Goal: Information Seeking & Learning: Learn about a topic

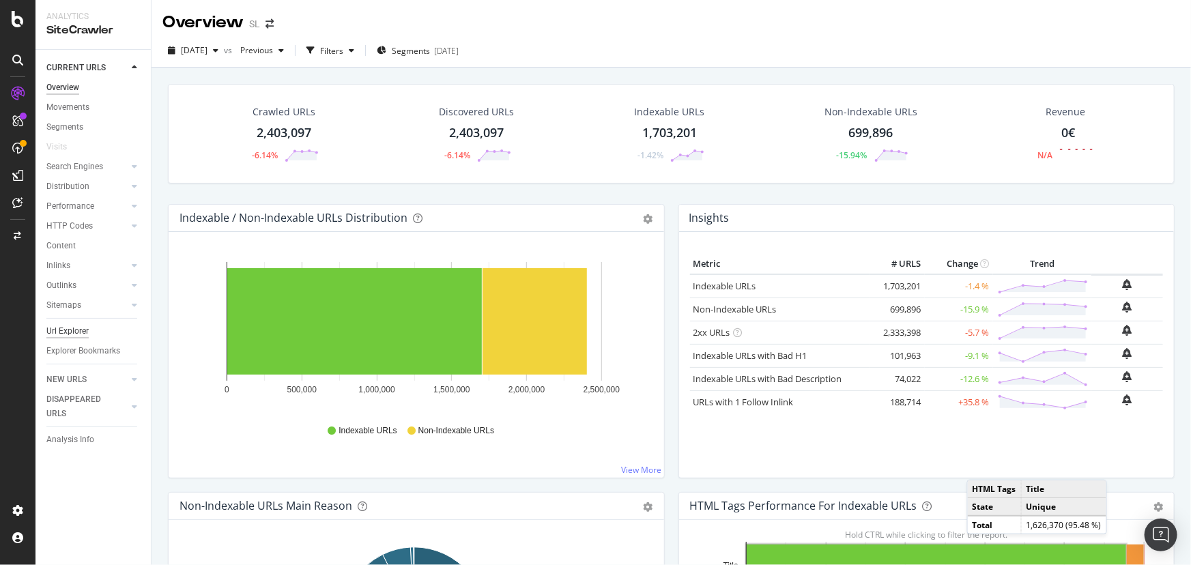
click at [75, 330] on div "Url Explorer" at bounding box center [67, 331] width 42 height 14
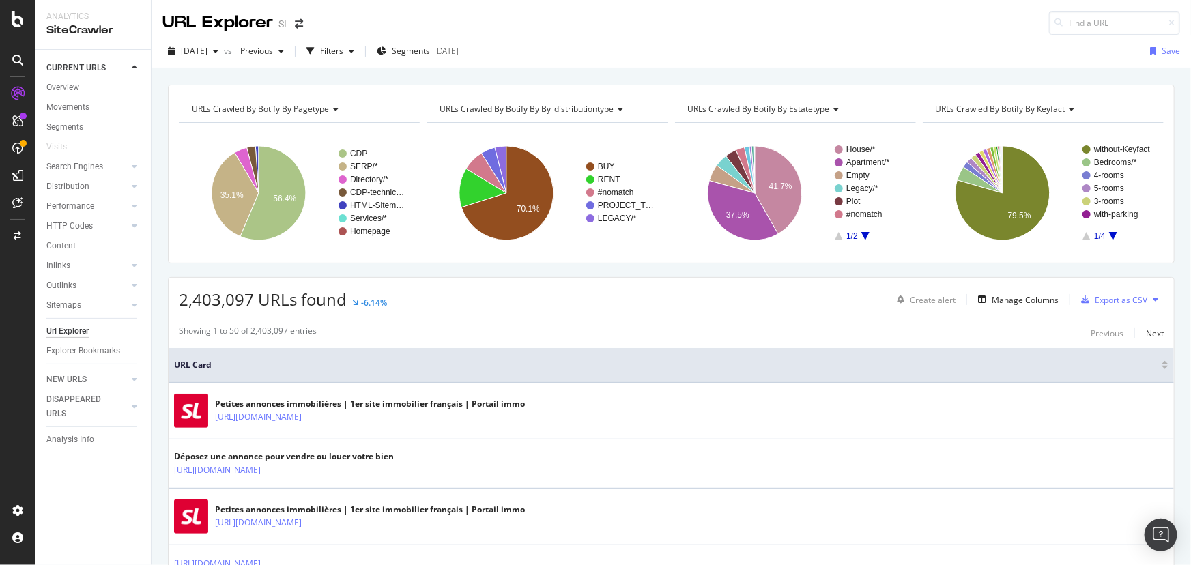
click at [861, 232] on icon "A chart." at bounding box center [865, 236] width 8 height 8
click at [853, 159] on text "Trading/*" at bounding box center [862, 163] width 33 height 10
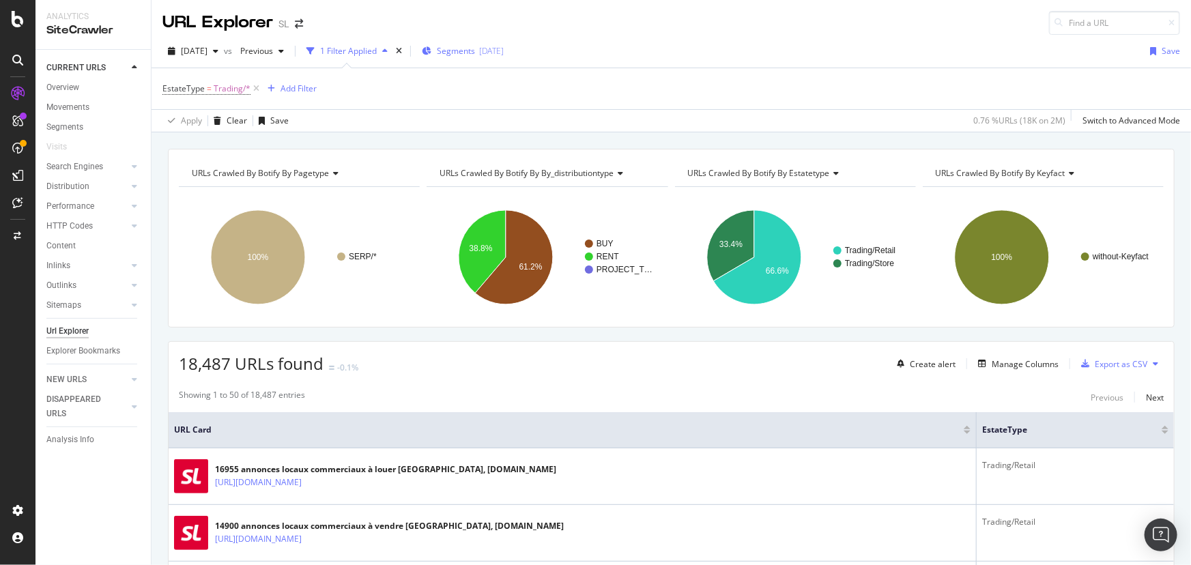
click at [475, 48] on span "Segments" at bounding box center [456, 51] width 38 height 12
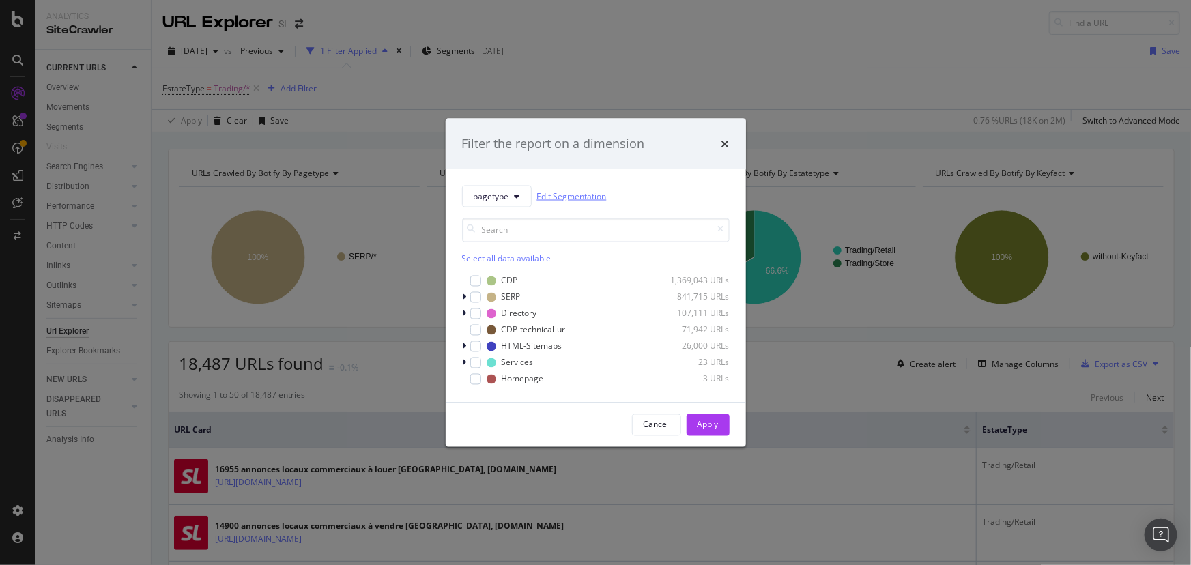
click at [562, 192] on link "Edit Segmentation" at bounding box center [572, 196] width 70 height 14
click at [724, 143] on icon "times" at bounding box center [725, 143] width 8 height 11
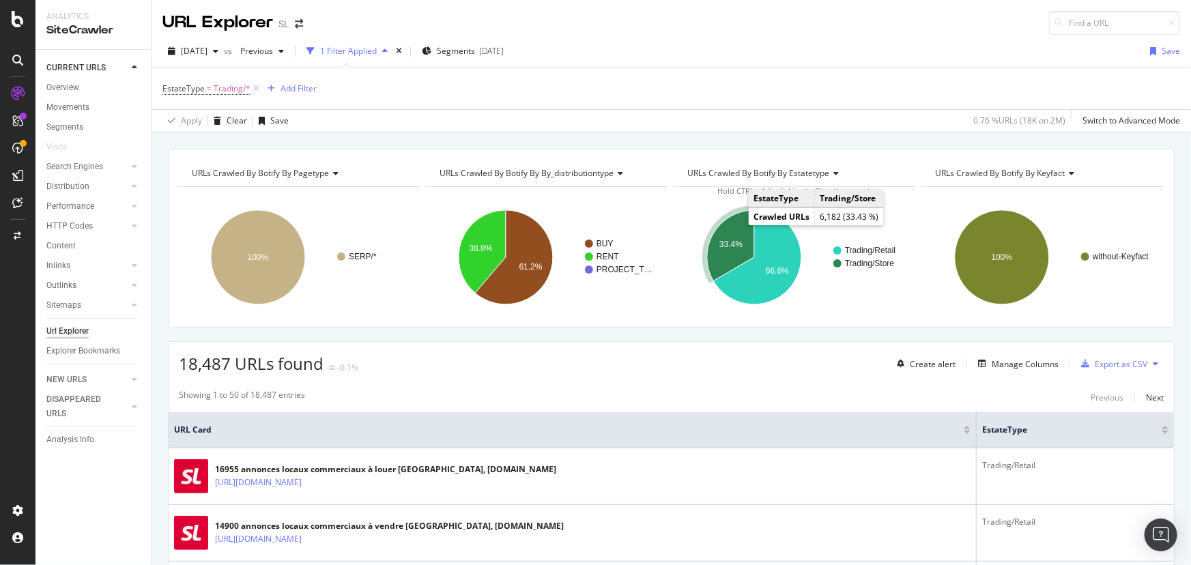
click at [734, 223] on icon "A chart." at bounding box center [730, 245] width 47 height 71
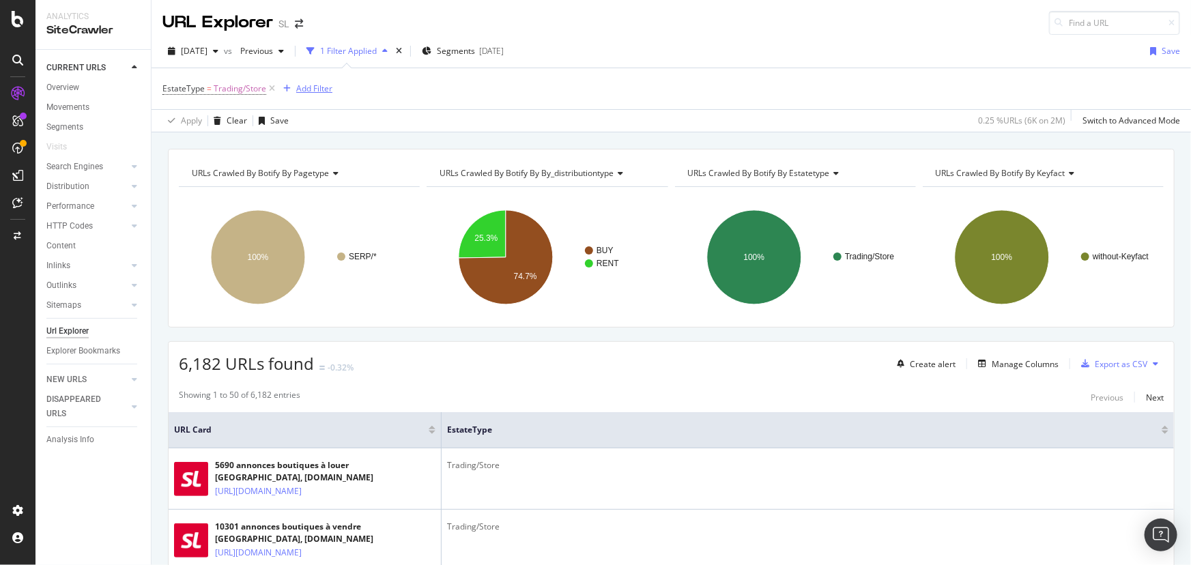
click at [317, 96] on button "Add Filter" at bounding box center [305, 89] width 55 height 16
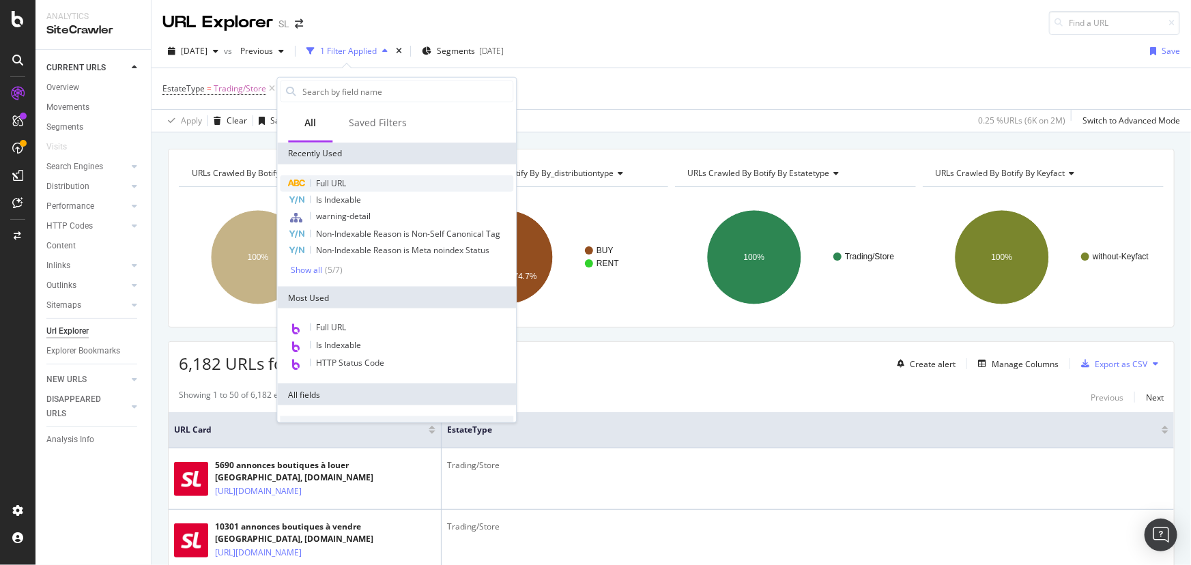
click at [371, 184] on div "Full URL" at bounding box center [396, 183] width 233 height 16
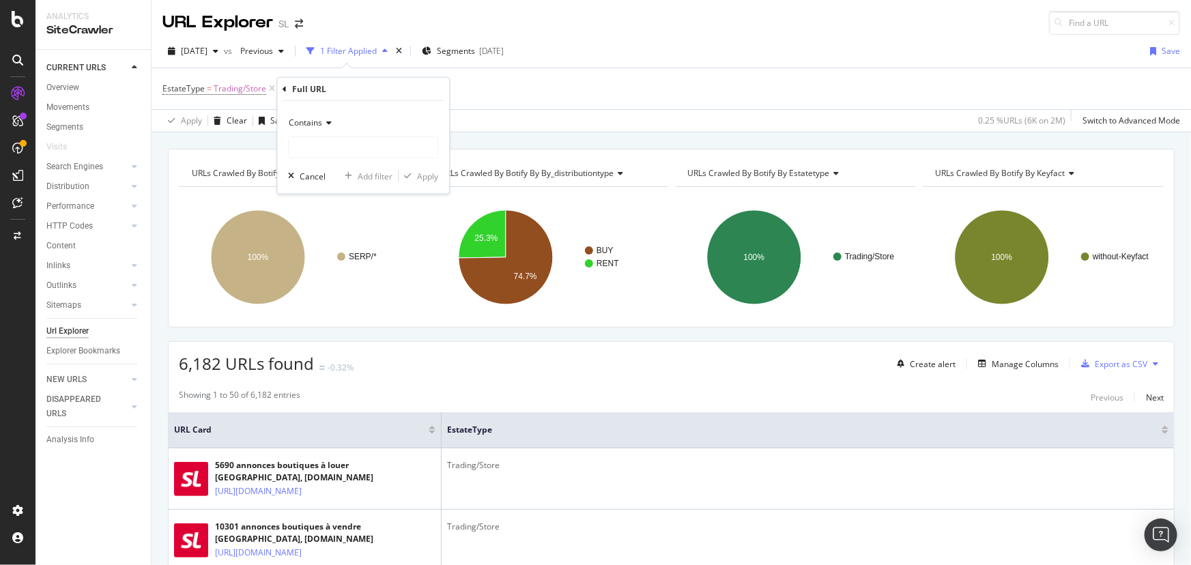
click at [320, 117] on span "Contains" at bounding box center [305, 123] width 33 height 12
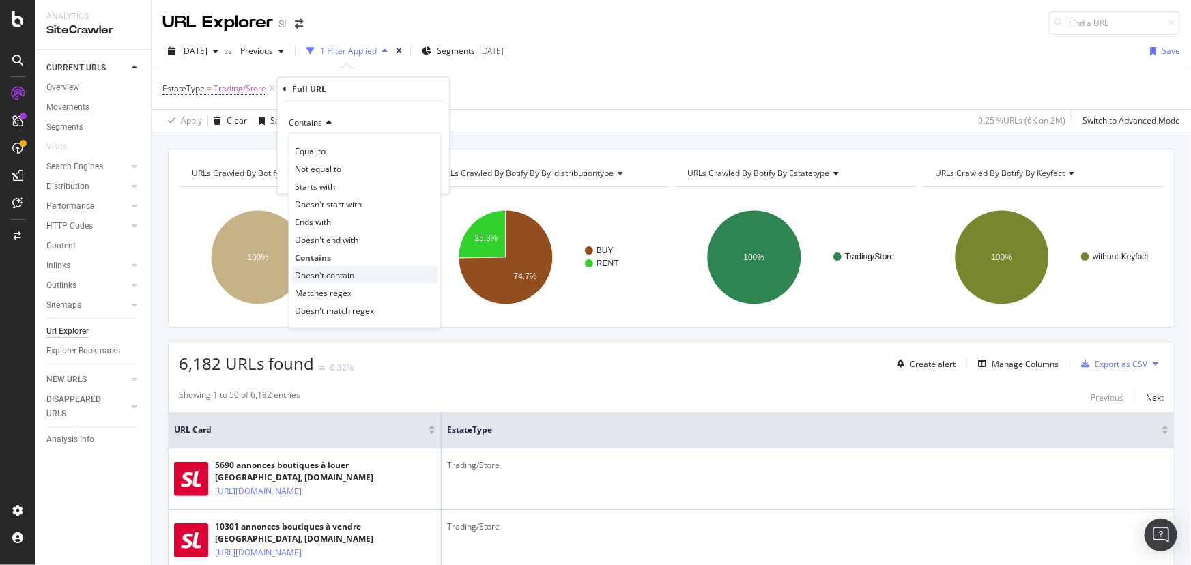
click at [351, 272] on span "Doesn't contain" at bounding box center [324, 275] width 59 height 12
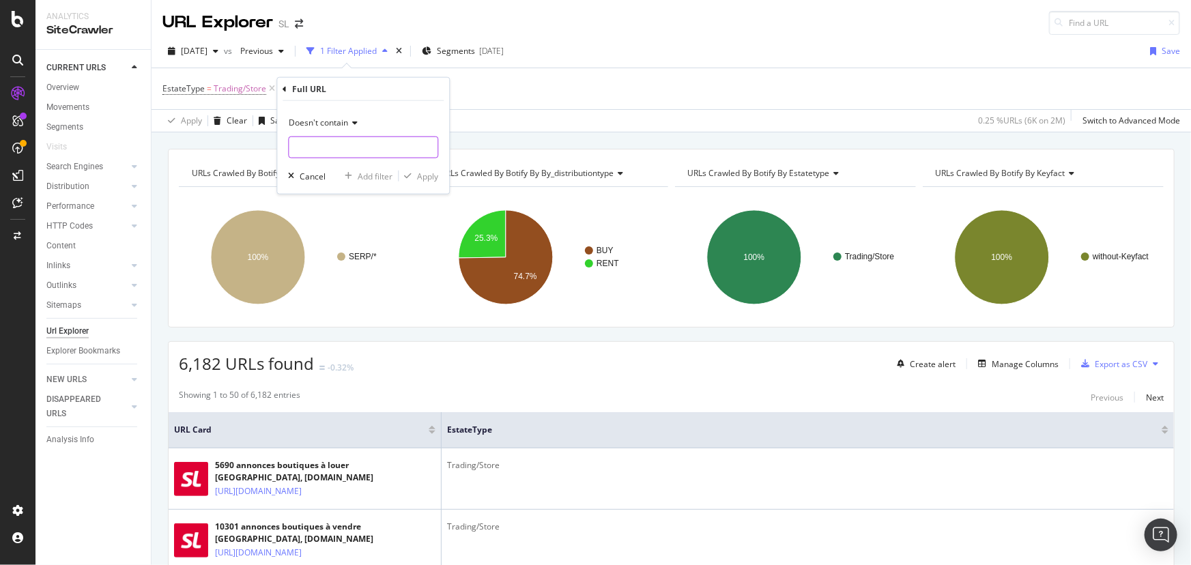
click at [330, 153] on input "text" at bounding box center [363, 147] width 149 height 22
type input "bien-boutique"
click at [434, 173] on div "Apply" at bounding box center [427, 176] width 21 height 12
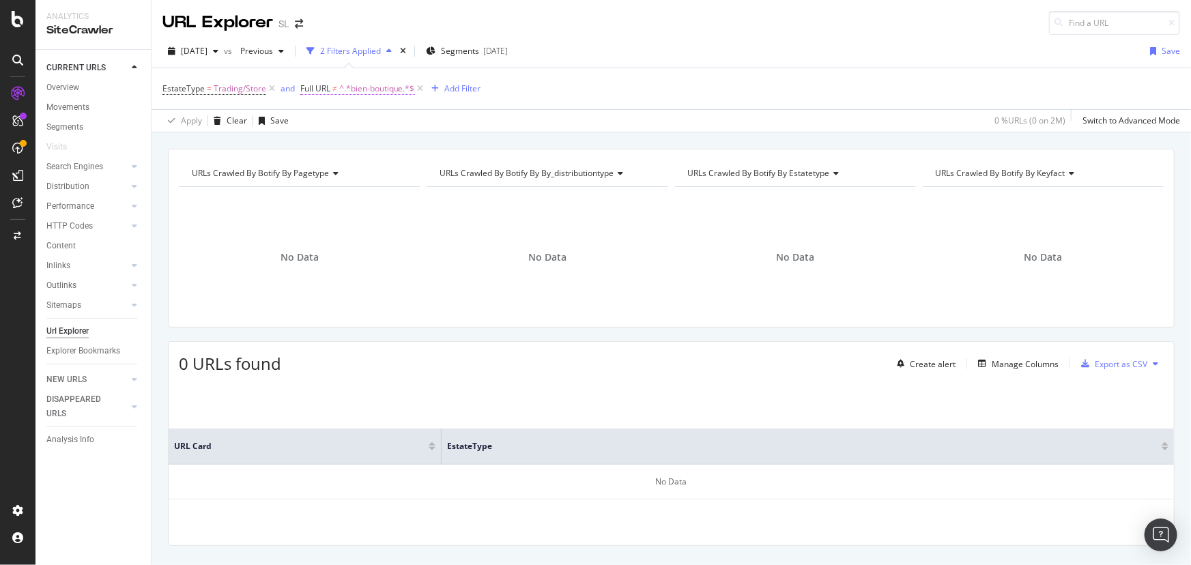
click at [394, 89] on span "^.*bien-boutique.*$" at bounding box center [377, 88] width 76 height 19
click at [356, 117] on span "Doesn't contain" at bounding box center [341, 120] width 59 height 12
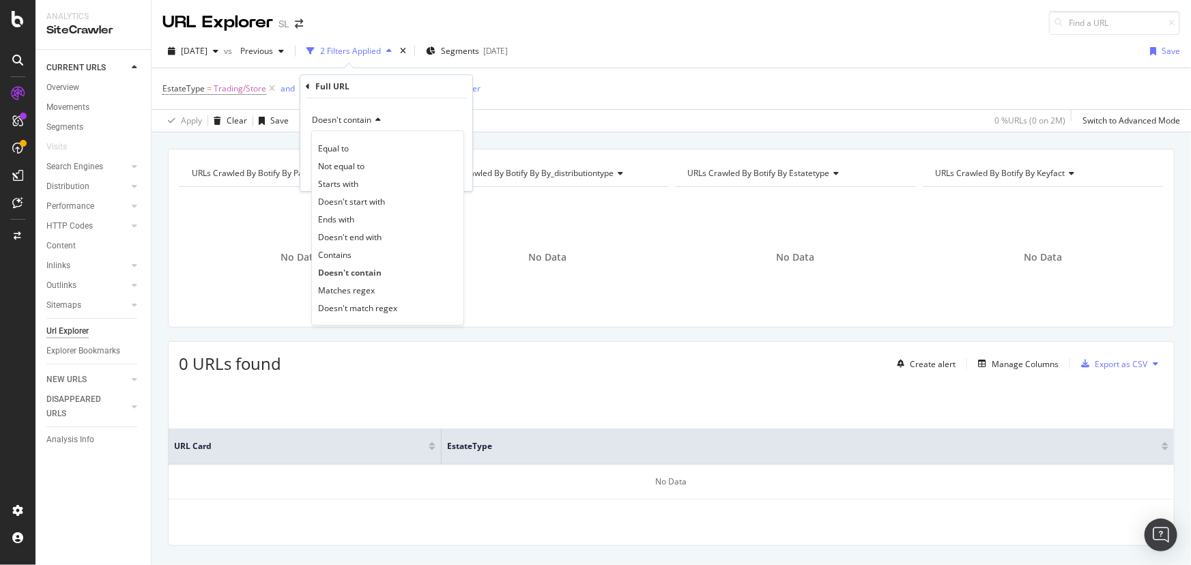
click at [400, 95] on div "Full URL" at bounding box center [386, 86] width 161 height 23
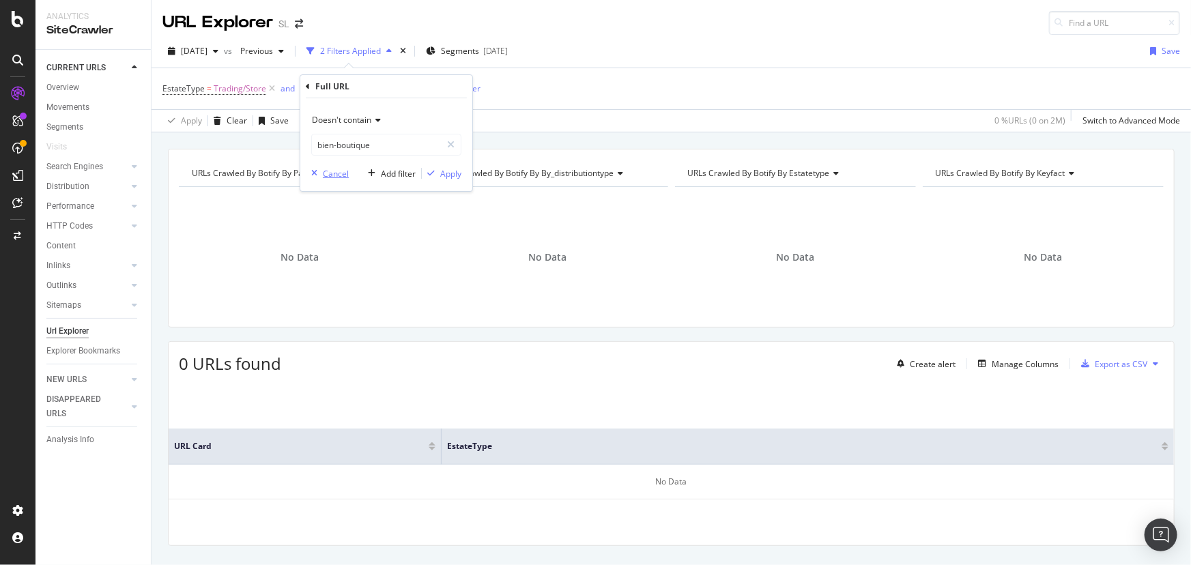
click at [334, 168] on div "Cancel" at bounding box center [336, 174] width 26 height 12
click at [422, 89] on icon at bounding box center [421, 89] width 12 height 14
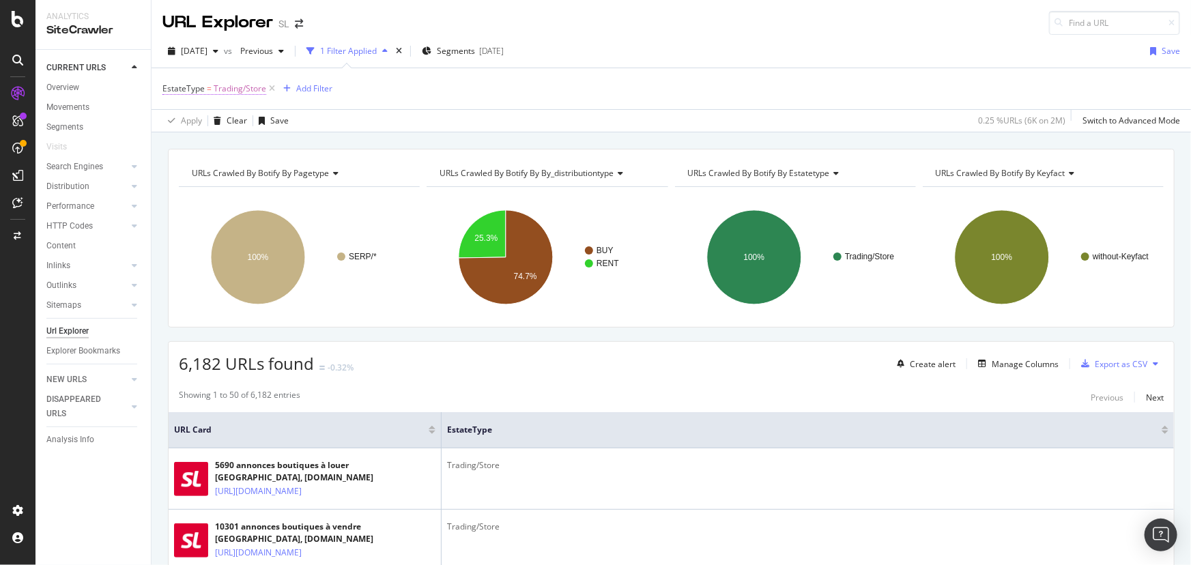
click at [238, 87] on span "Trading/Store" at bounding box center [240, 88] width 53 height 19
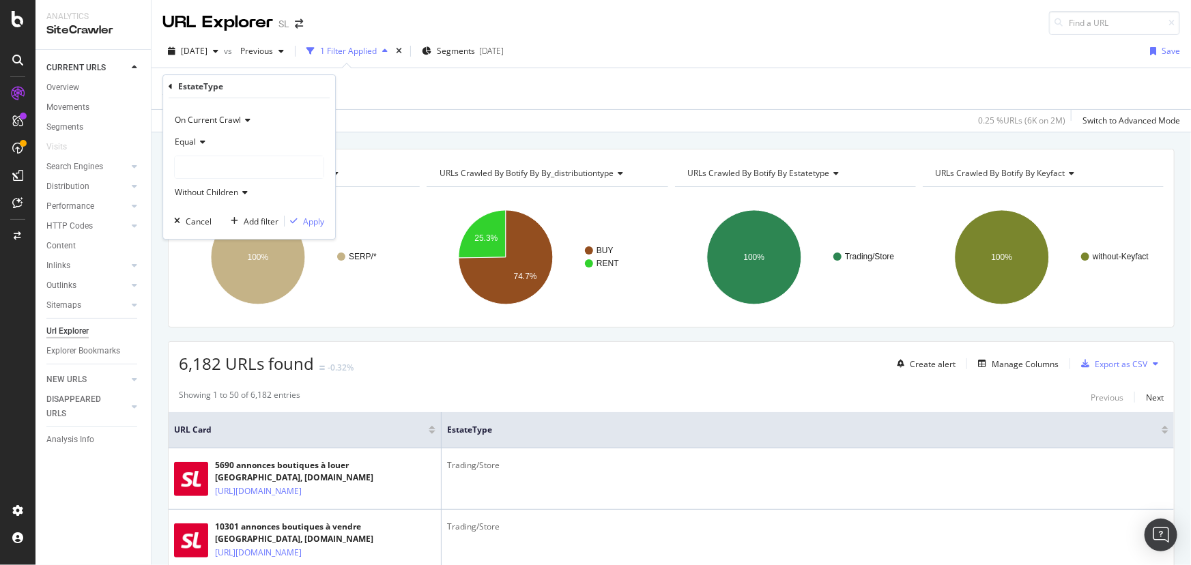
click at [171, 87] on icon at bounding box center [171, 87] width 4 height 8
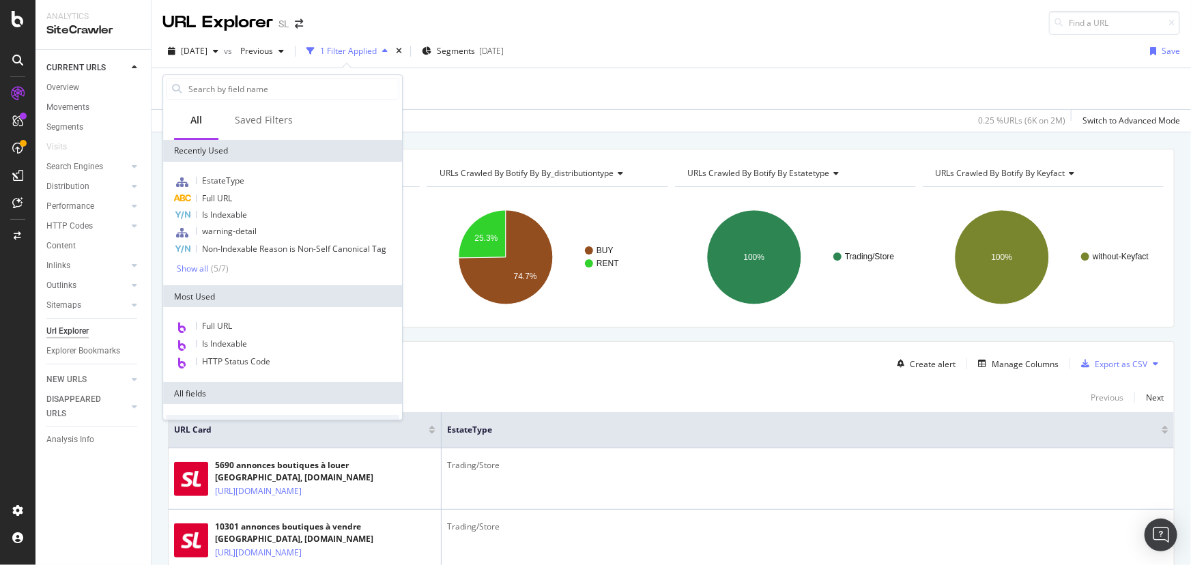
click at [484, 100] on div "EstateType = Trading/Store Add Filter" at bounding box center [670, 88] width 1017 height 41
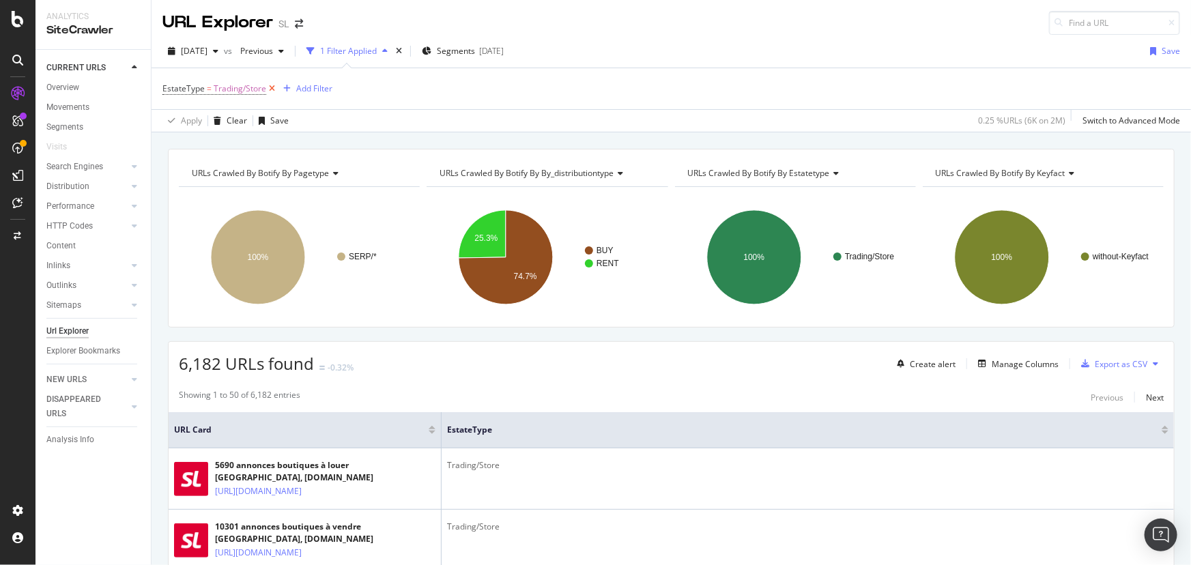
click at [272, 87] on icon at bounding box center [272, 89] width 12 height 14
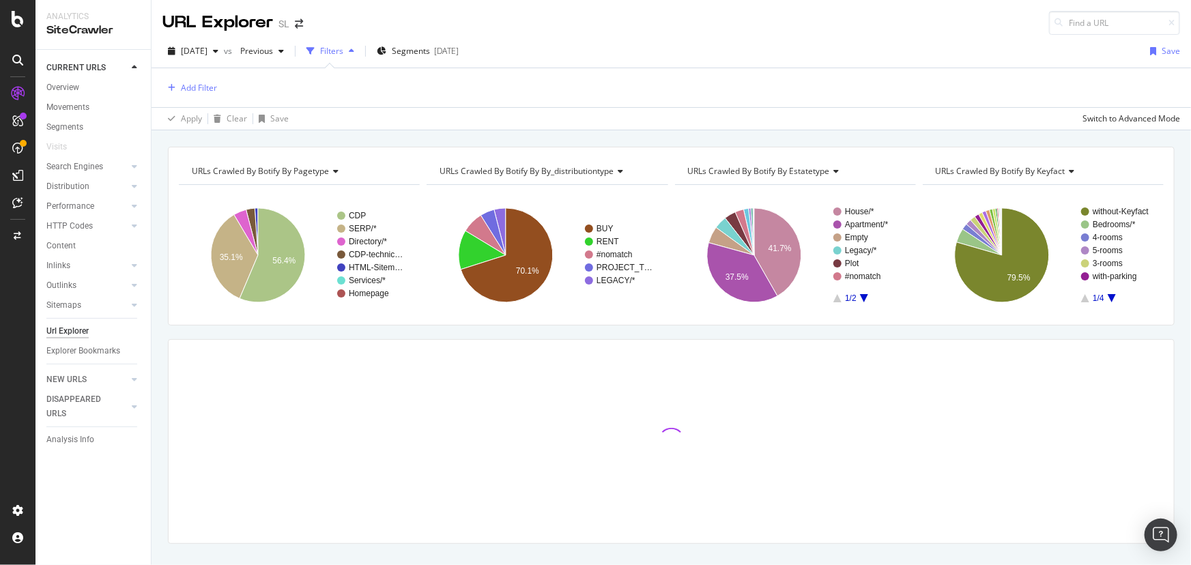
click at [860, 294] on icon "A chart." at bounding box center [864, 298] width 8 height 8
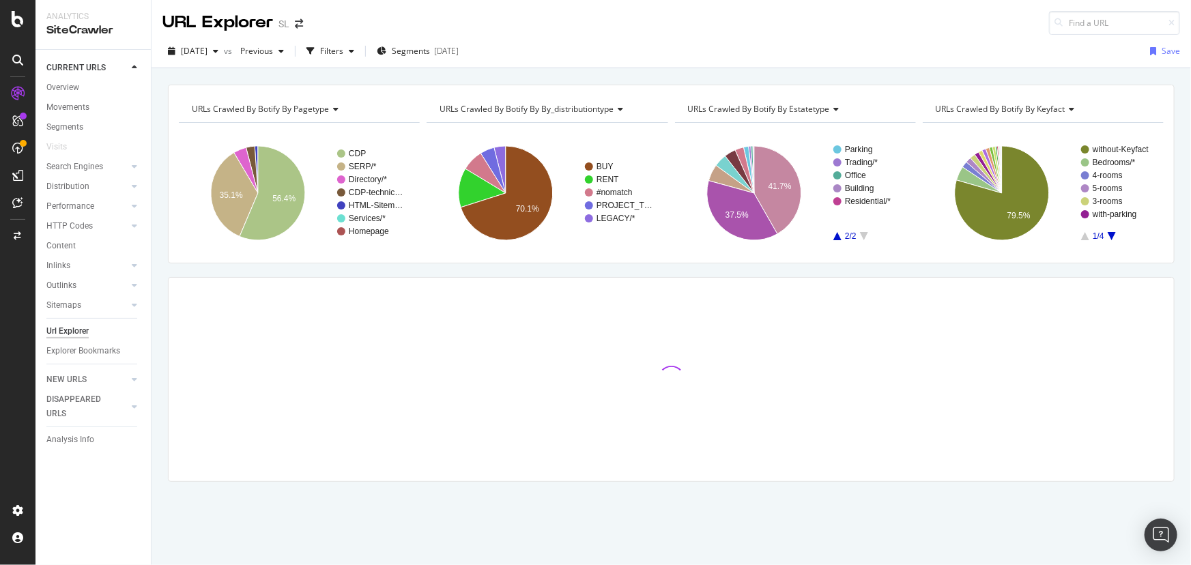
click at [865, 235] on icon "A chart." at bounding box center [864, 236] width 8 height 8
click at [856, 161] on text "Trading/*" at bounding box center [861, 163] width 33 height 10
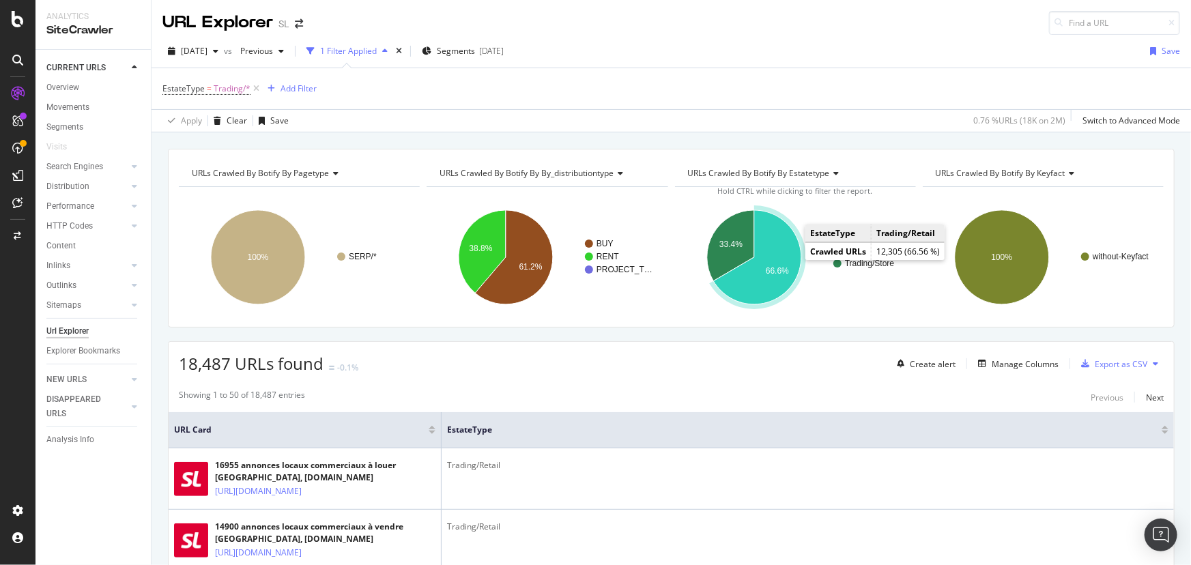
click at [778, 259] on icon "A chart." at bounding box center [757, 257] width 88 height 94
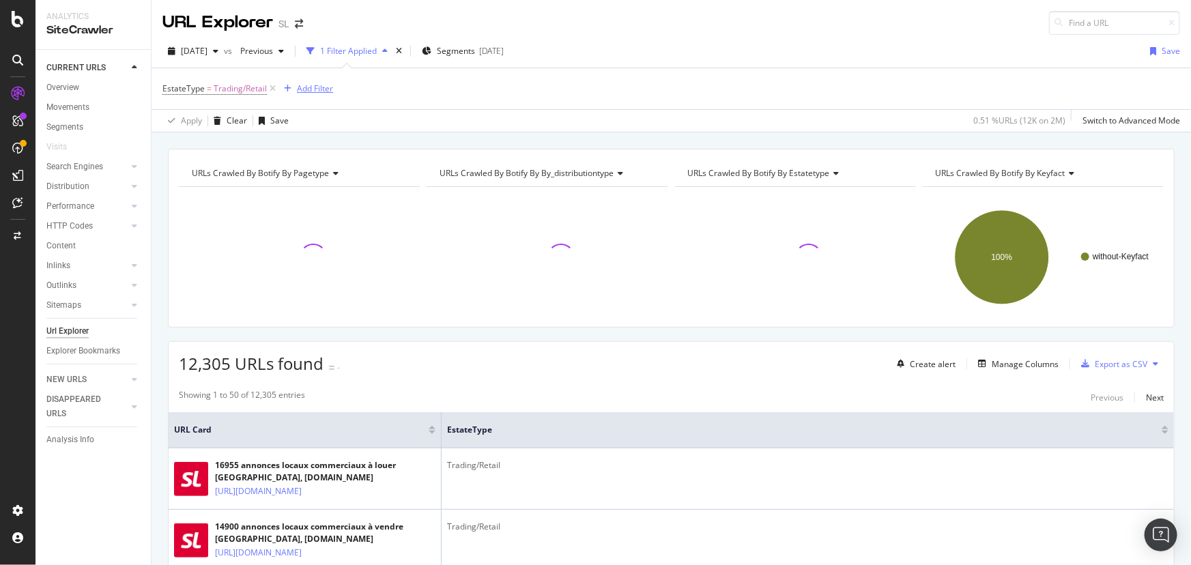
click at [306, 85] on div "Add Filter" at bounding box center [315, 89] width 36 height 12
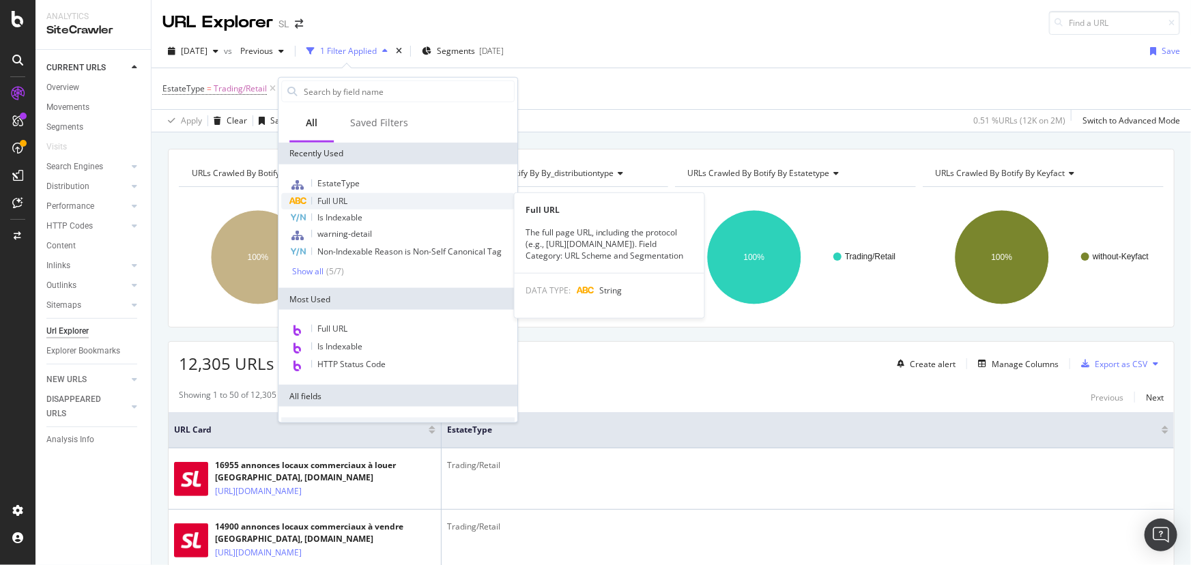
click at [360, 199] on div "Full URL" at bounding box center [397, 201] width 233 height 16
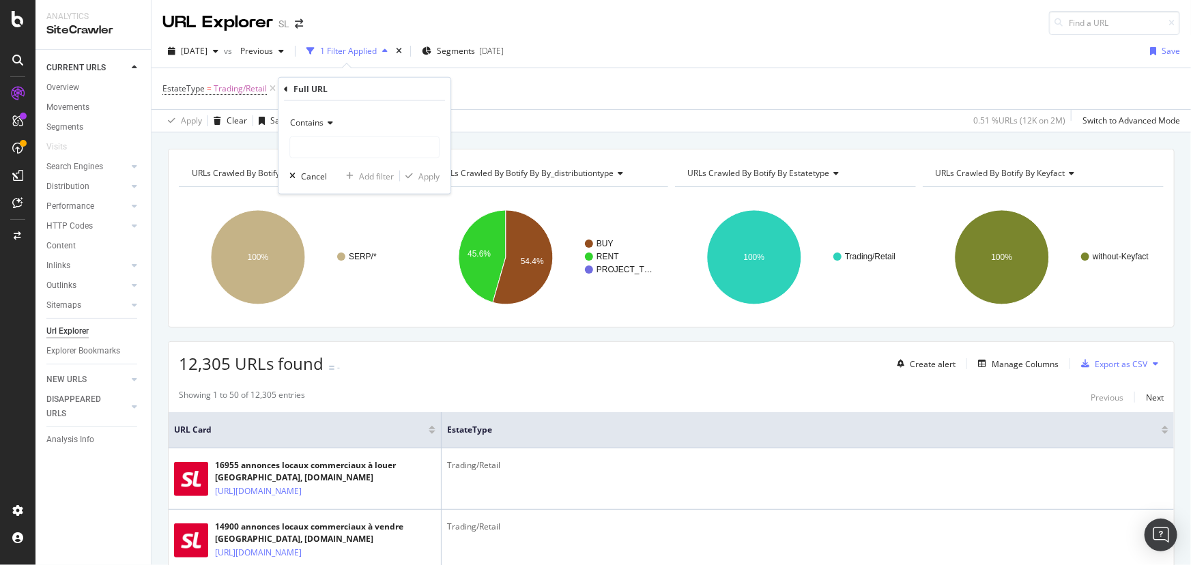
click at [317, 124] on span "Contains" at bounding box center [306, 123] width 33 height 12
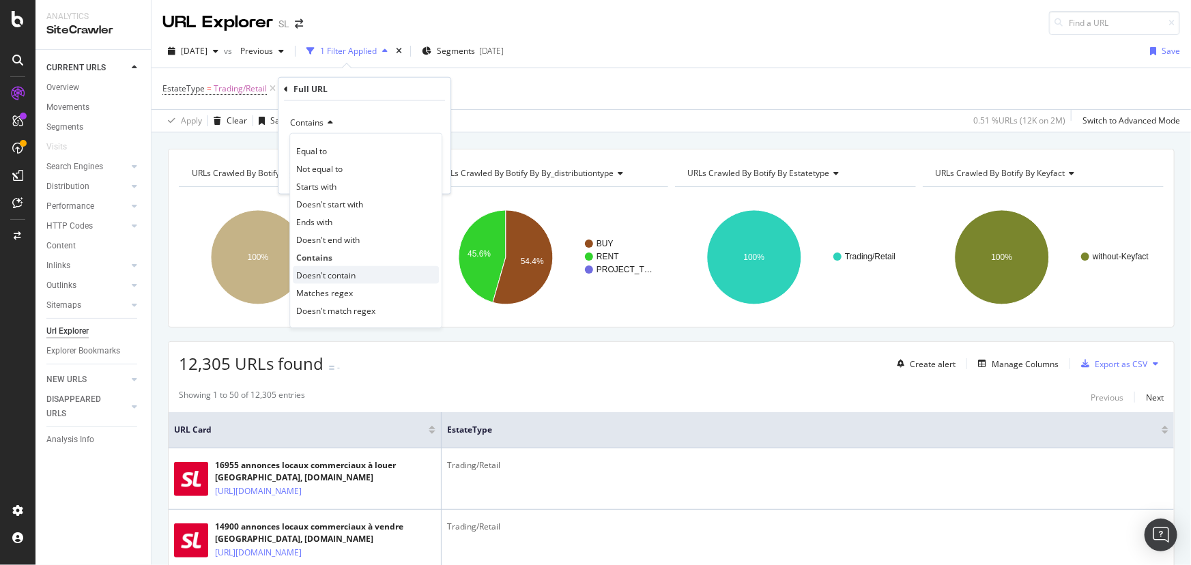
click at [353, 269] on span "Doesn't contain" at bounding box center [325, 275] width 59 height 12
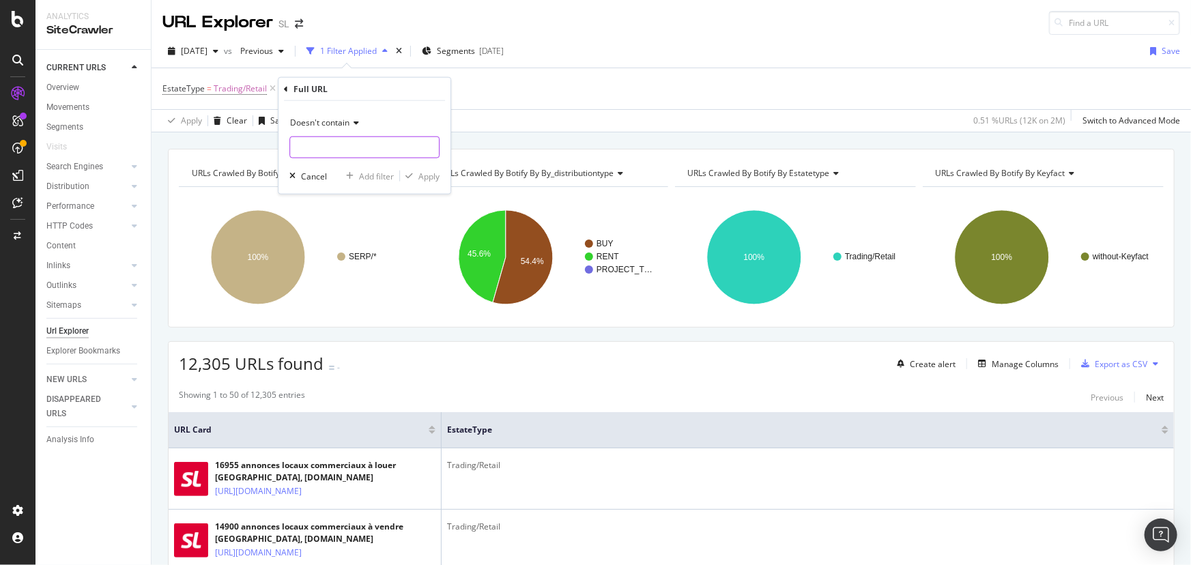
click at [321, 151] on input "text" at bounding box center [364, 147] width 149 height 22
type input "local-commerci"
click at [430, 181] on div "Apply" at bounding box center [428, 176] width 21 height 12
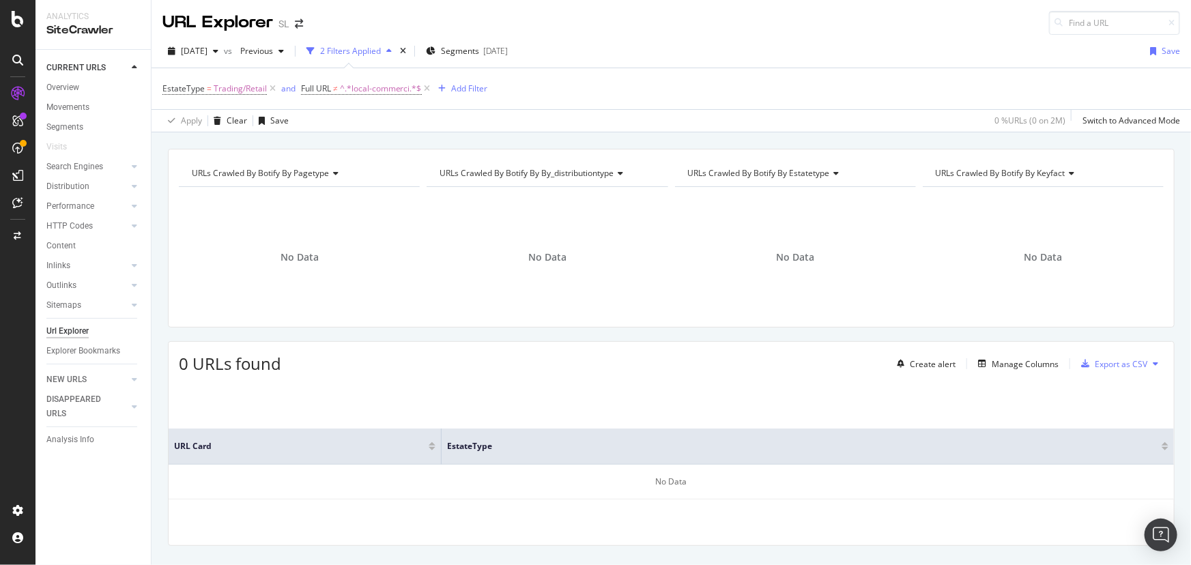
click at [428, 89] on icon at bounding box center [428, 89] width 12 height 14
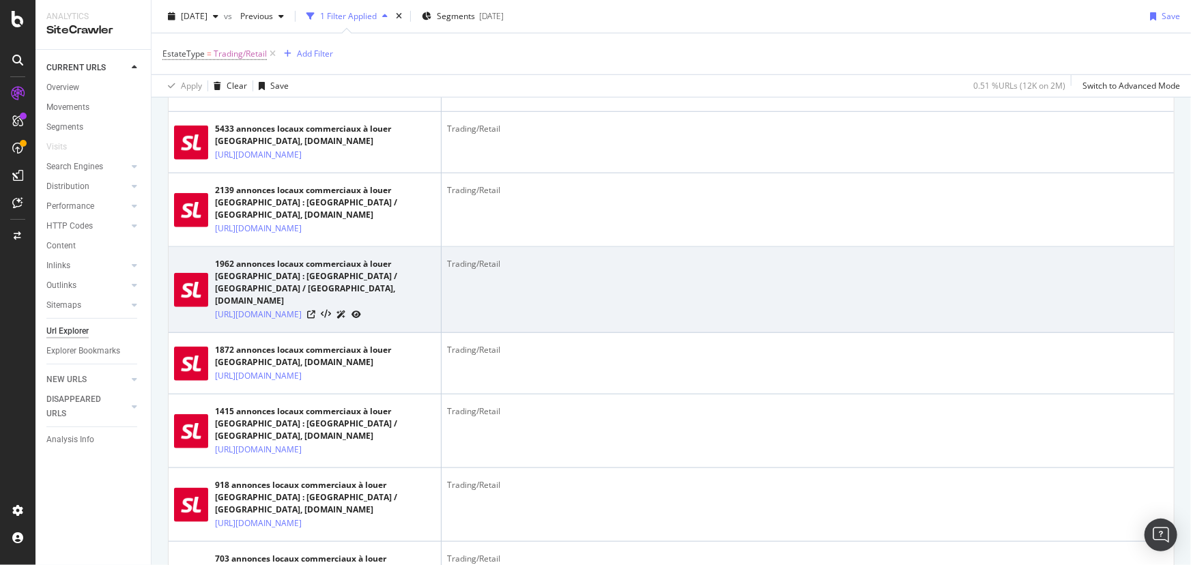
scroll to position [61, 0]
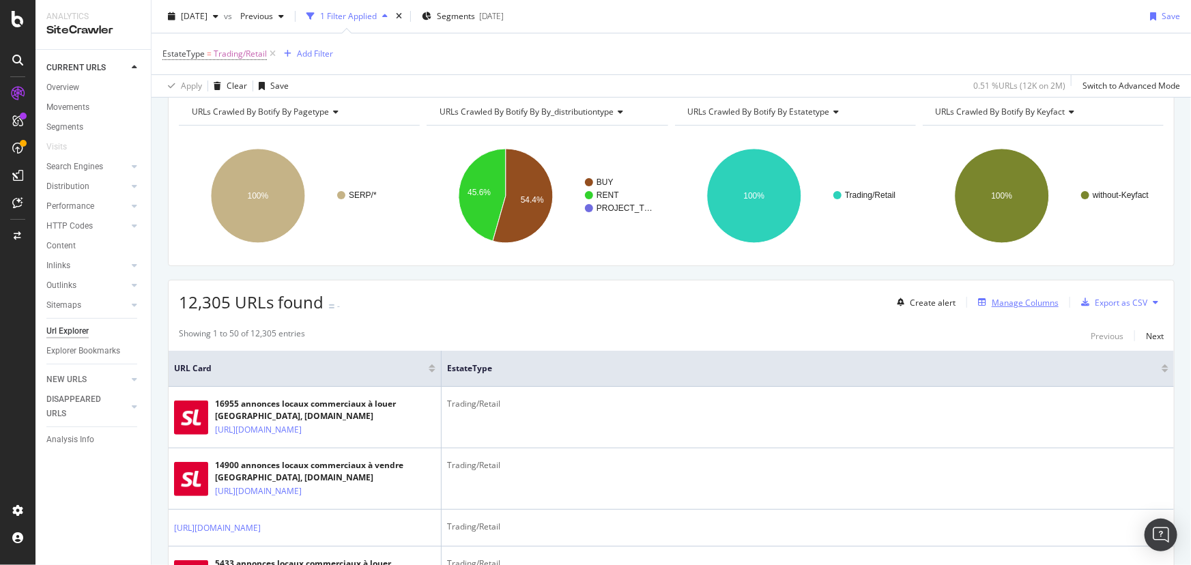
click at [993, 304] on div "Manage Columns" at bounding box center [1024, 303] width 67 height 12
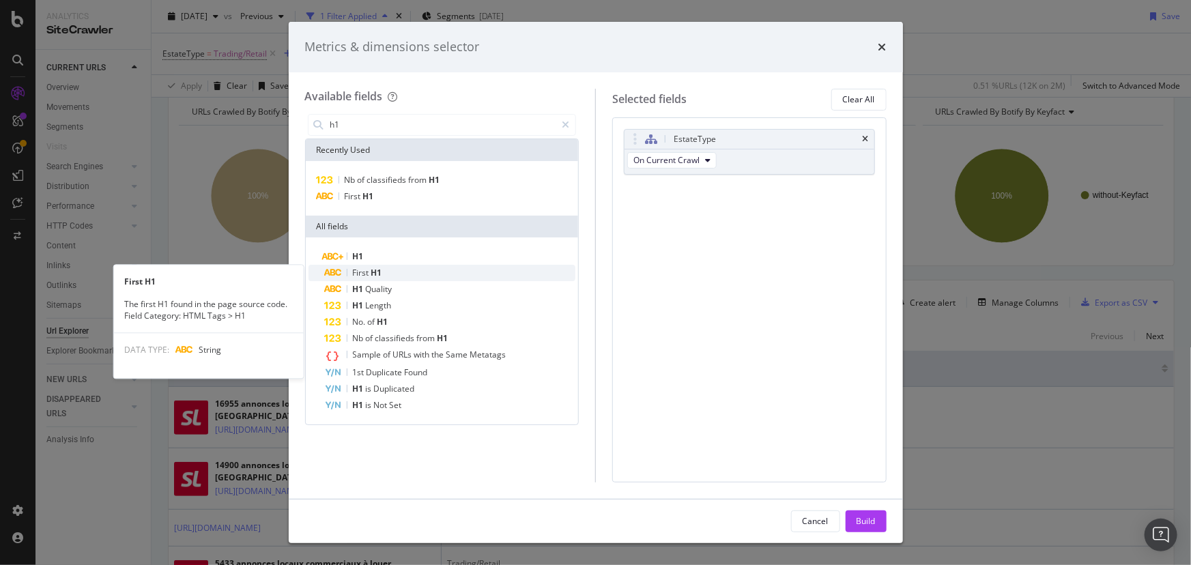
click at [389, 272] on div "First H1" at bounding box center [450, 273] width 251 height 16
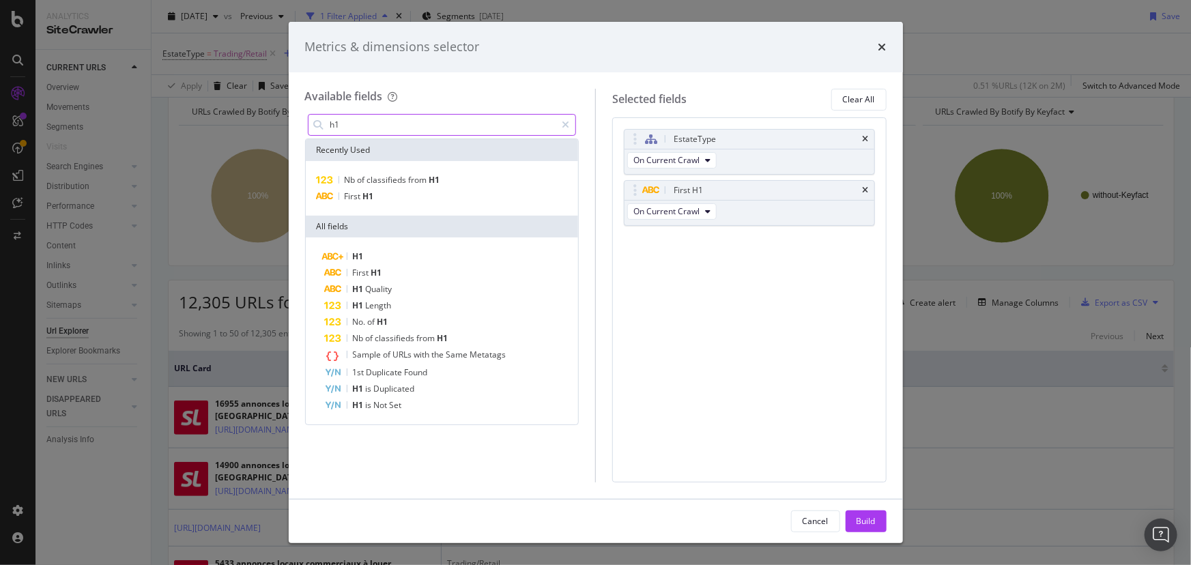
click at [352, 127] on input "h1" at bounding box center [442, 125] width 227 height 20
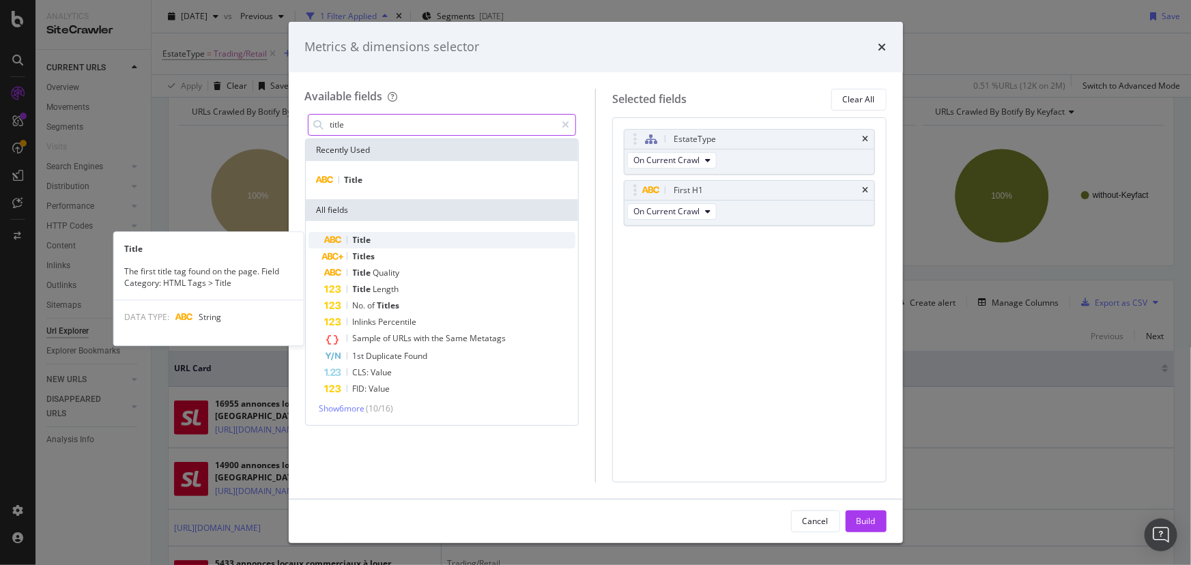
type input "title"
click at [412, 242] on div "Title" at bounding box center [450, 240] width 251 height 16
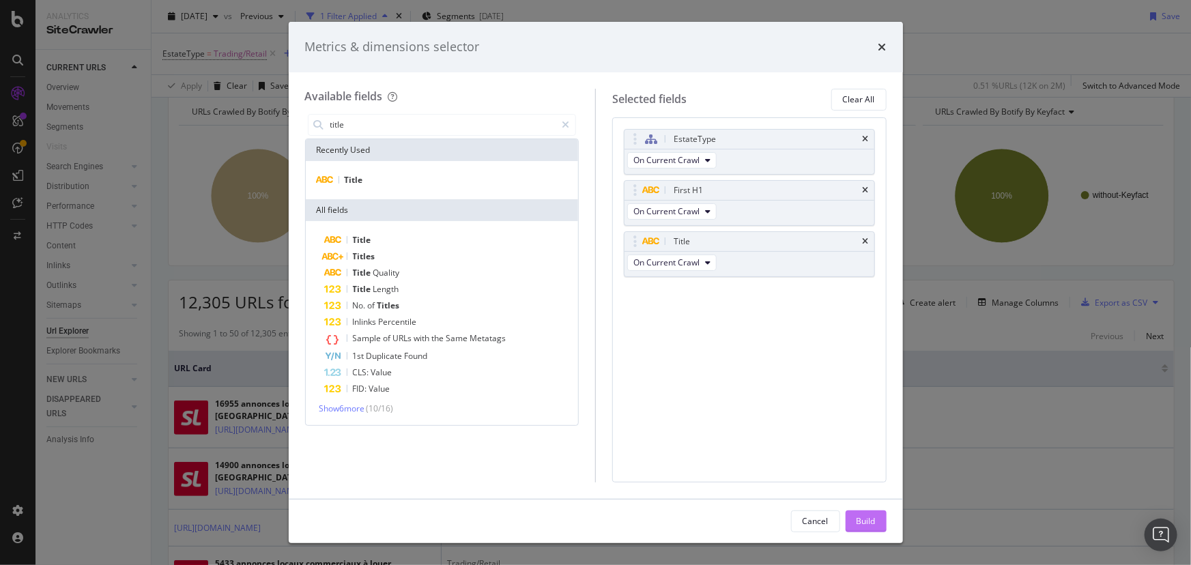
click at [877, 519] on button "Build" at bounding box center [865, 521] width 41 height 22
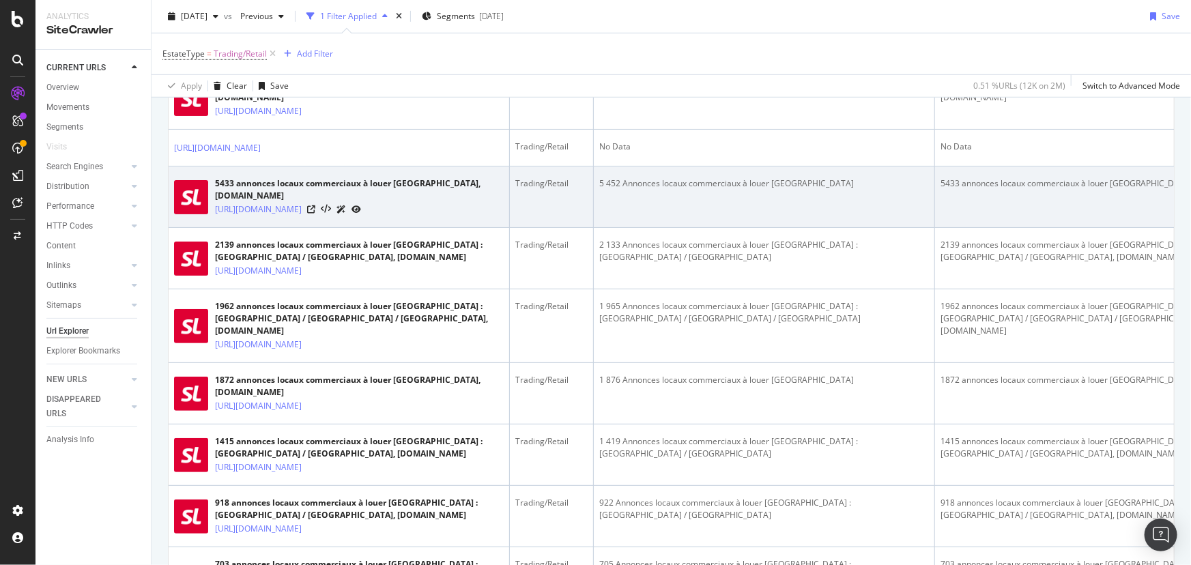
scroll to position [587, 0]
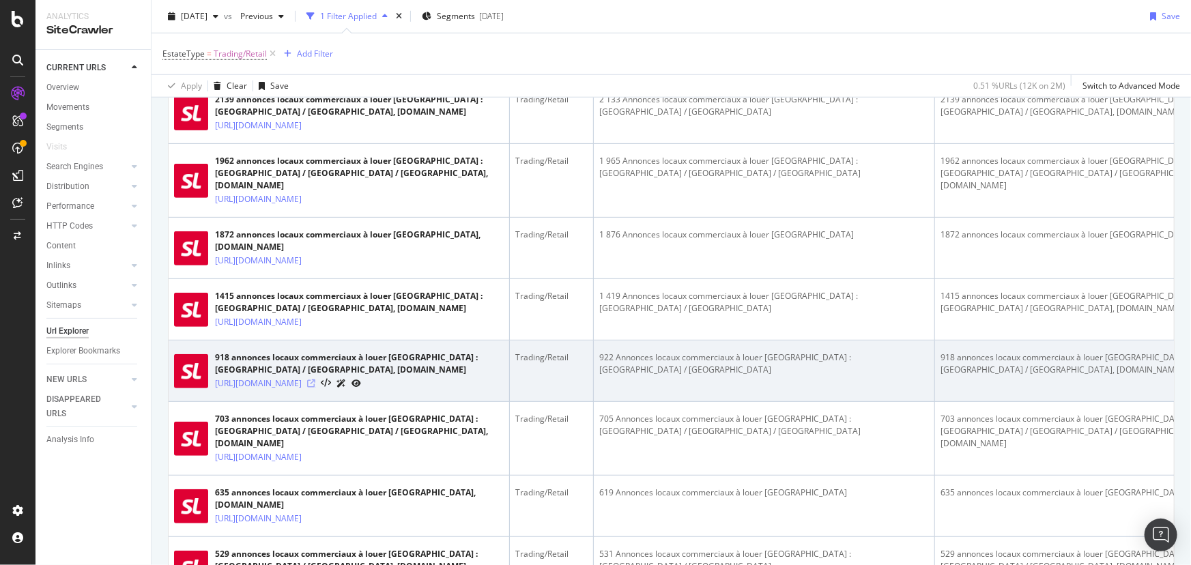
click at [315, 388] on icon at bounding box center [311, 383] width 8 height 8
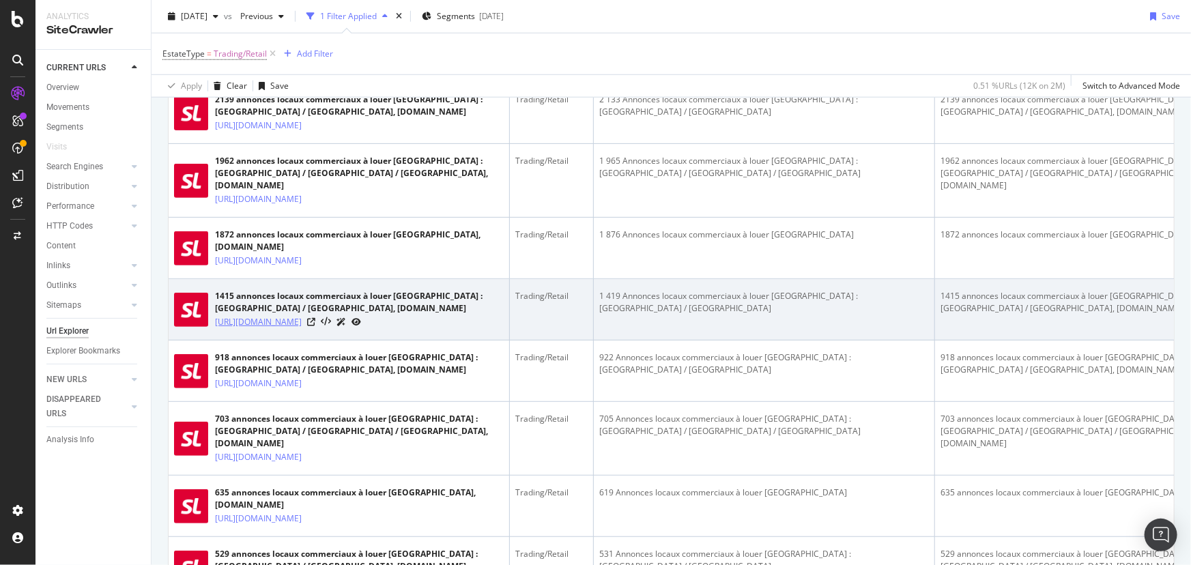
click at [302, 329] on link "[URL][DOMAIN_NAME]" at bounding box center [258, 322] width 87 height 14
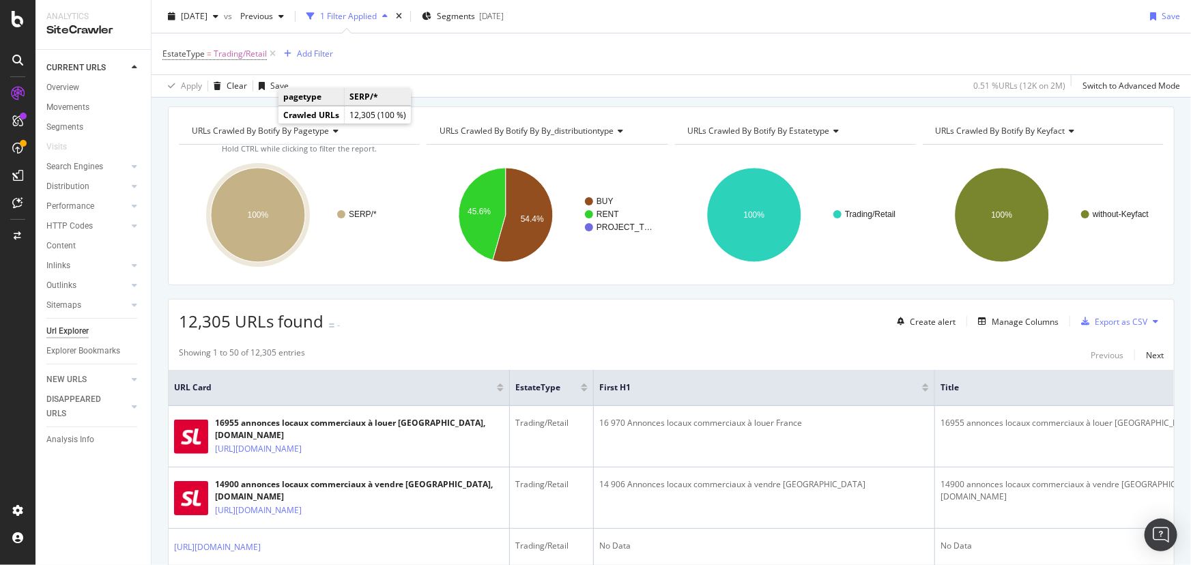
scroll to position [0, 0]
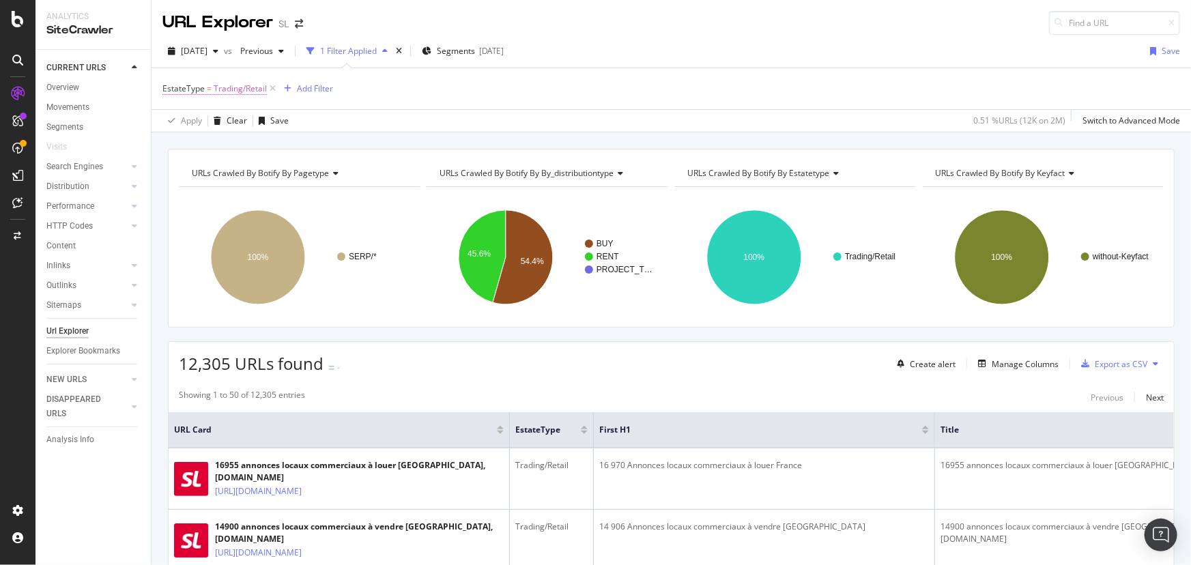
click at [226, 81] on span "Trading/Retail" at bounding box center [240, 88] width 53 height 19
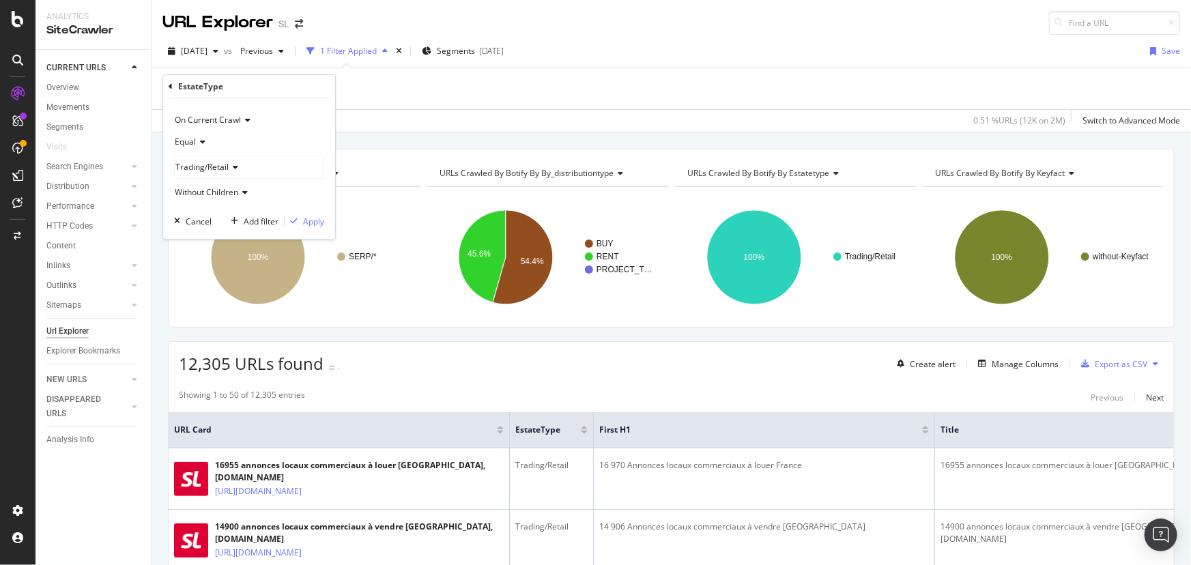
click at [171, 87] on icon at bounding box center [171, 87] width 4 height 8
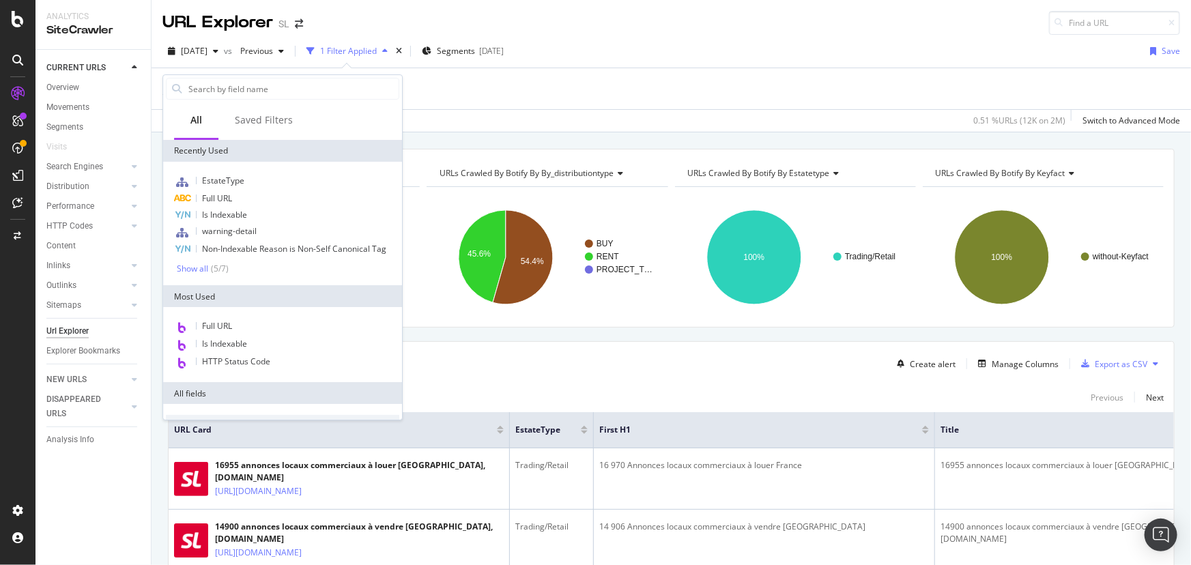
click at [413, 88] on div "EstateType = Trading/Retail Add Filter" at bounding box center [670, 88] width 1017 height 41
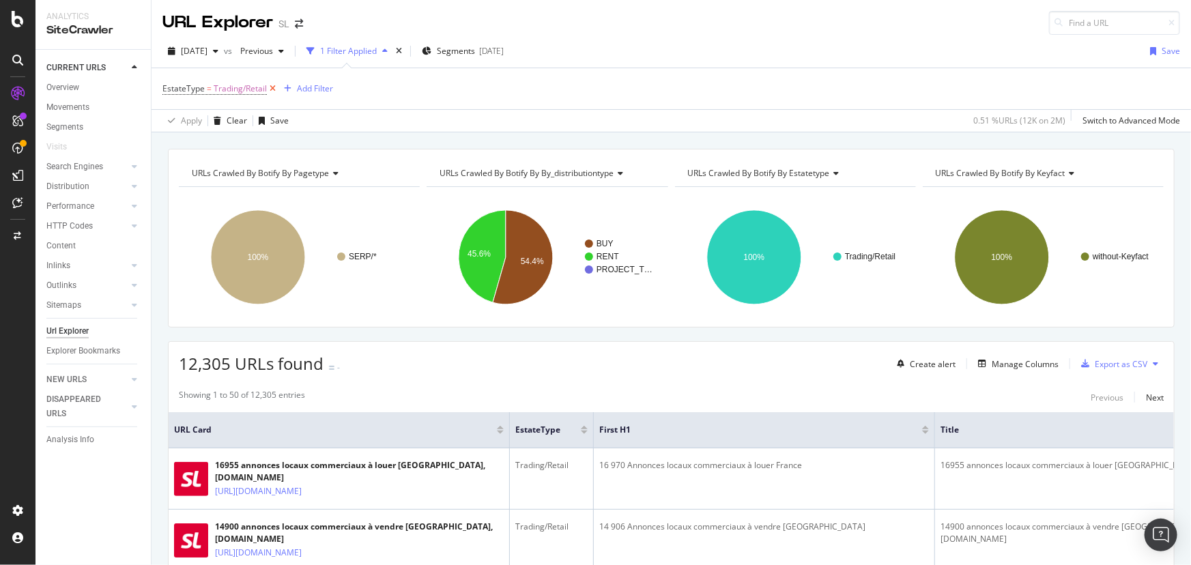
click at [269, 86] on icon at bounding box center [273, 89] width 12 height 14
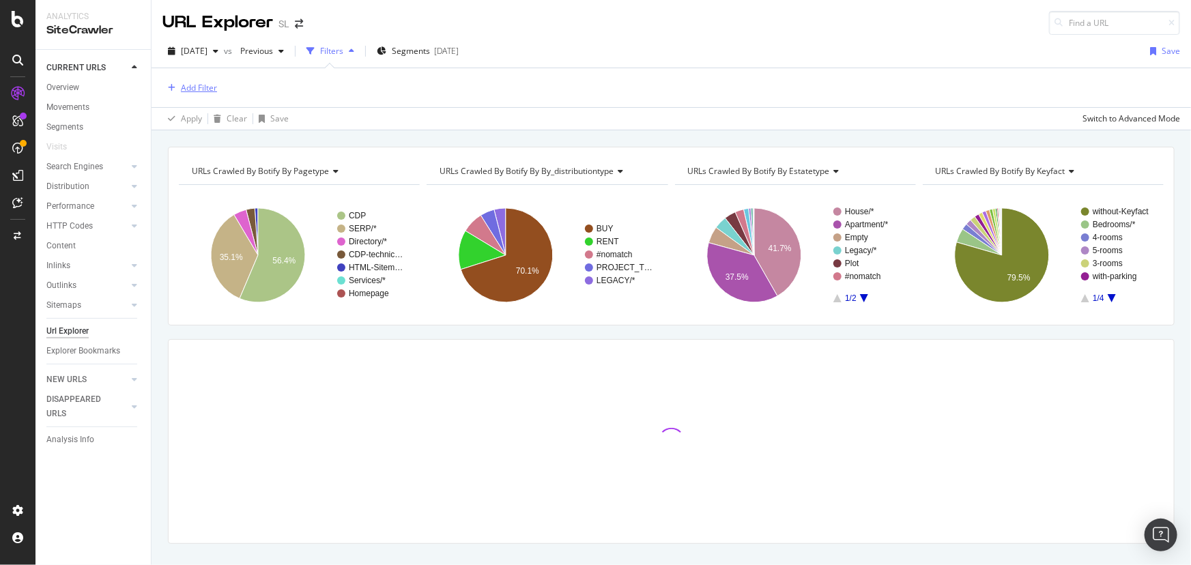
click at [196, 85] on div "Add Filter" at bounding box center [199, 88] width 36 height 12
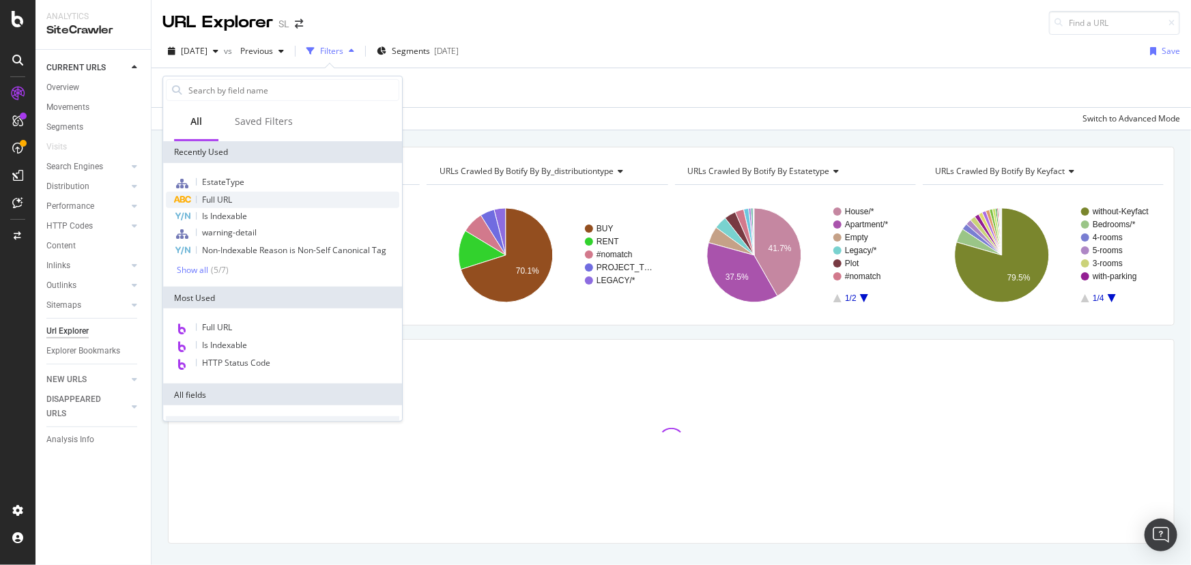
click at [222, 196] on span "Full URL" at bounding box center [217, 200] width 30 height 12
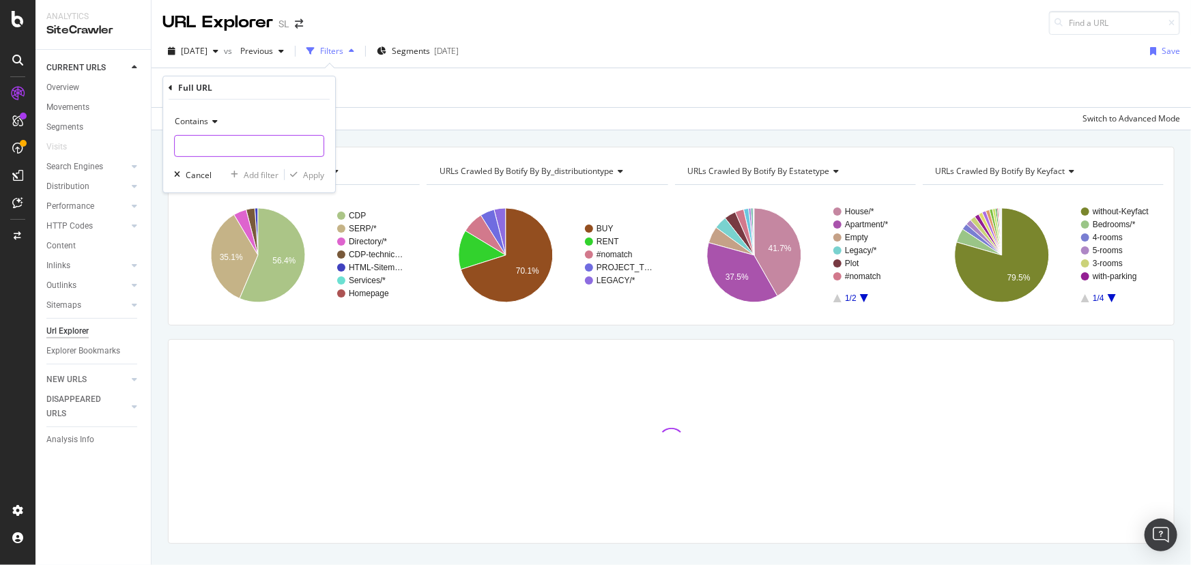
click at [205, 149] on input "text" at bounding box center [249, 146] width 149 height 22
paste input "vente-fonds-de-commerce"
type input "vente-fonds-de-commerce"
click at [310, 177] on div "Apply" at bounding box center [313, 175] width 21 height 12
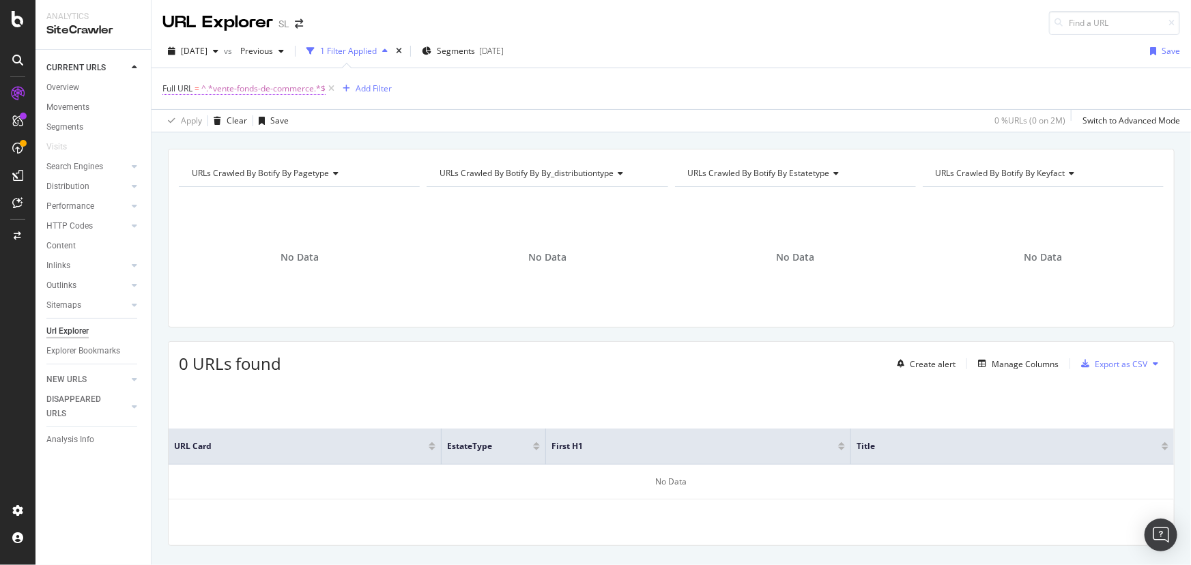
click at [275, 87] on span "^.*vente-fonds-de-commerce.*$" at bounding box center [263, 88] width 124 height 19
click at [210, 145] on input "vente-fonds-de-commerce" at bounding box center [239, 145] width 129 height 22
drag, startPoint x: 203, startPoint y: 145, endPoint x: 138, endPoint y: 143, distance: 64.8
click at [141, 143] on body "Analytics SiteCrawler CURRENT URLS Overview Movements Segments Visits Search En…" at bounding box center [595, 282] width 1191 height 565
click at [204, 138] on input "vente-fonds-de-commerce" at bounding box center [239, 145] width 129 height 22
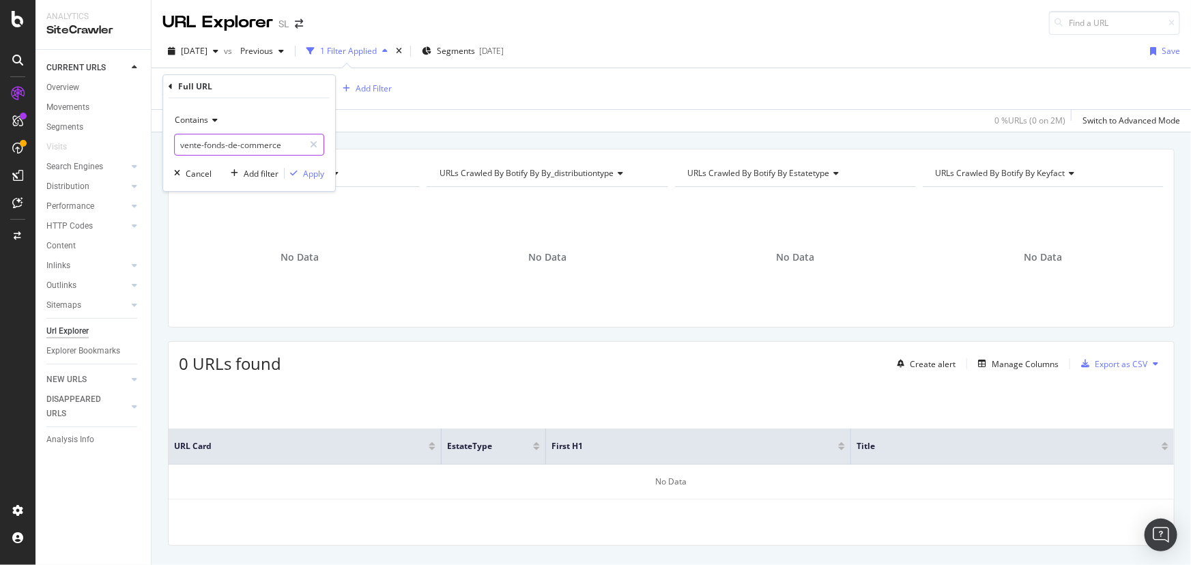
drag, startPoint x: 203, startPoint y: 144, endPoint x: 160, endPoint y: 143, distance: 43.7
click at [160, 143] on body "Analytics SiteCrawler CURRENT URLS Overview Movements Segments Visits Search En…" at bounding box center [595, 282] width 1191 height 565
type input "vente-"
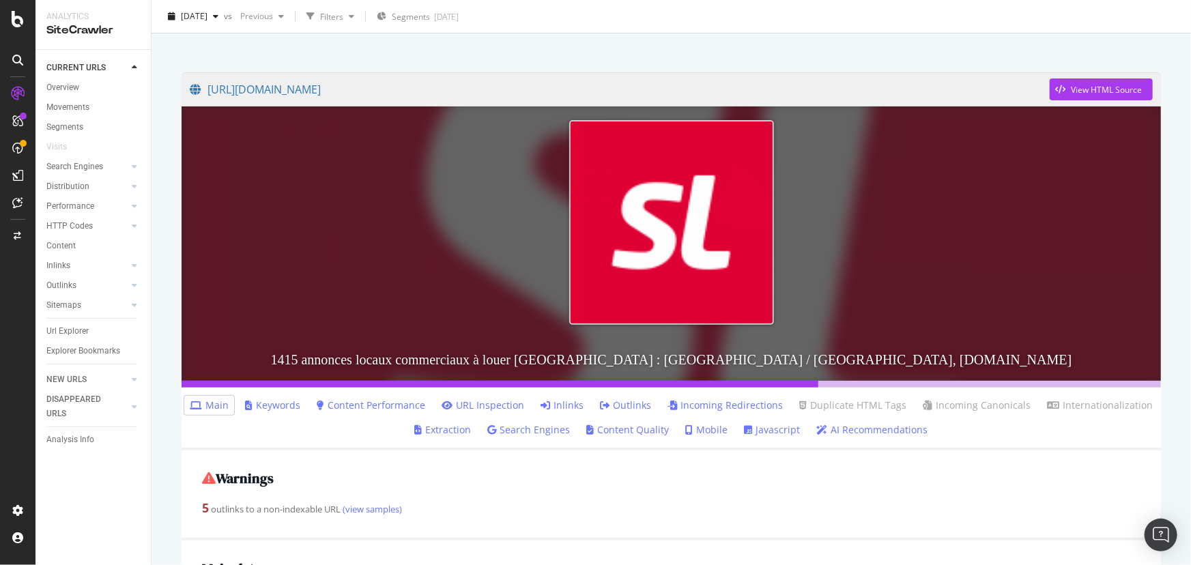
scroll to position [186, 0]
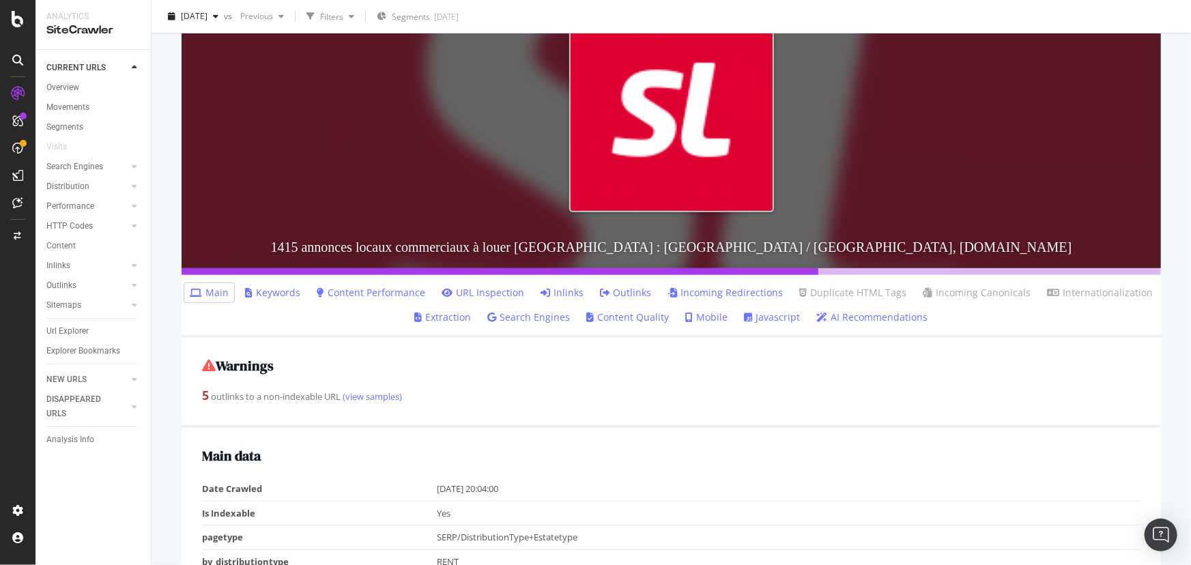
click at [564, 289] on link "Inlinks" at bounding box center [561, 293] width 43 height 14
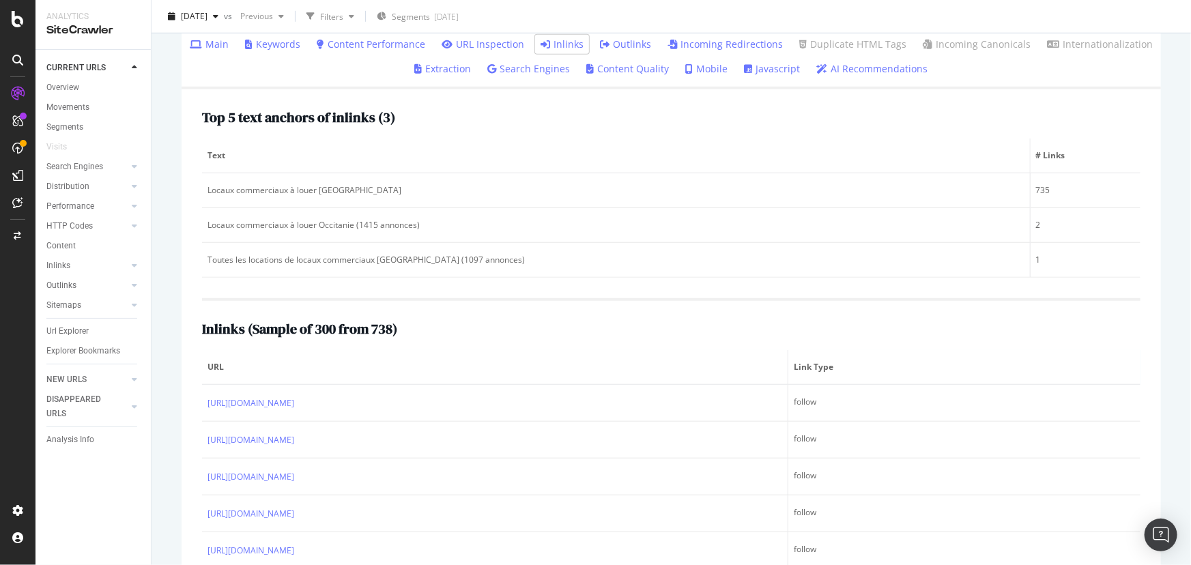
scroll to position [61, 0]
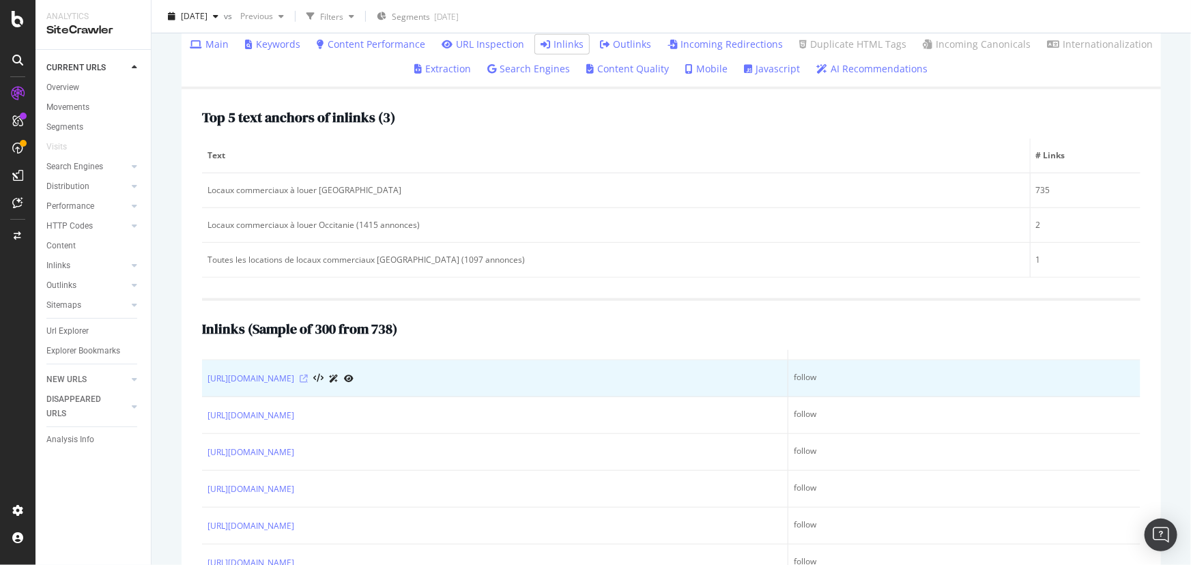
click at [308, 375] on icon at bounding box center [304, 379] width 8 height 8
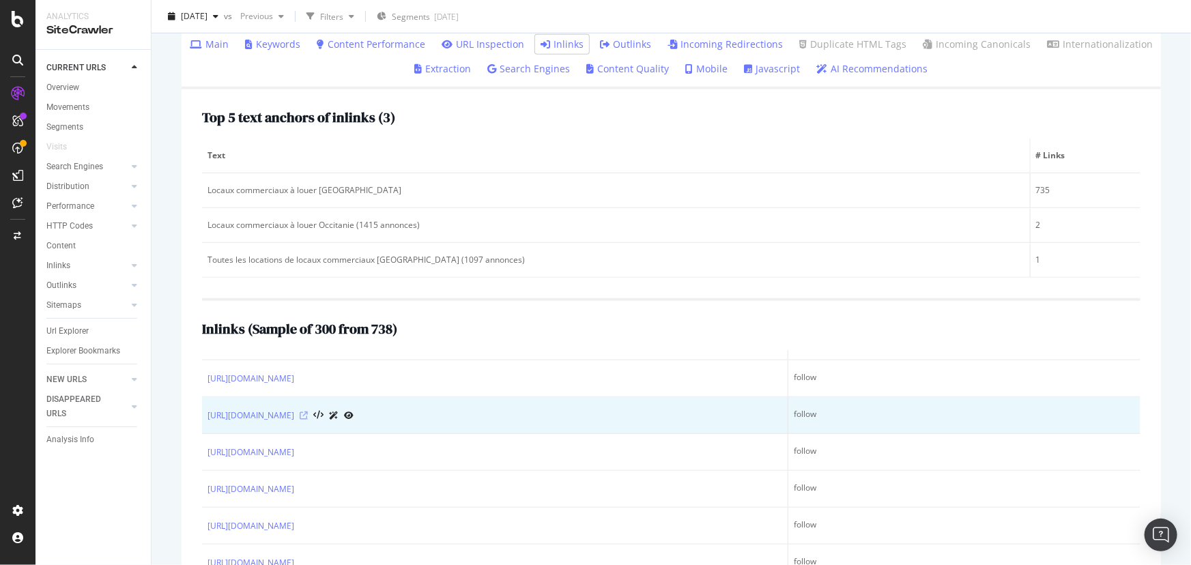
click at [308, 413] on icon at bounding box center [304, 415] width 8 height 8
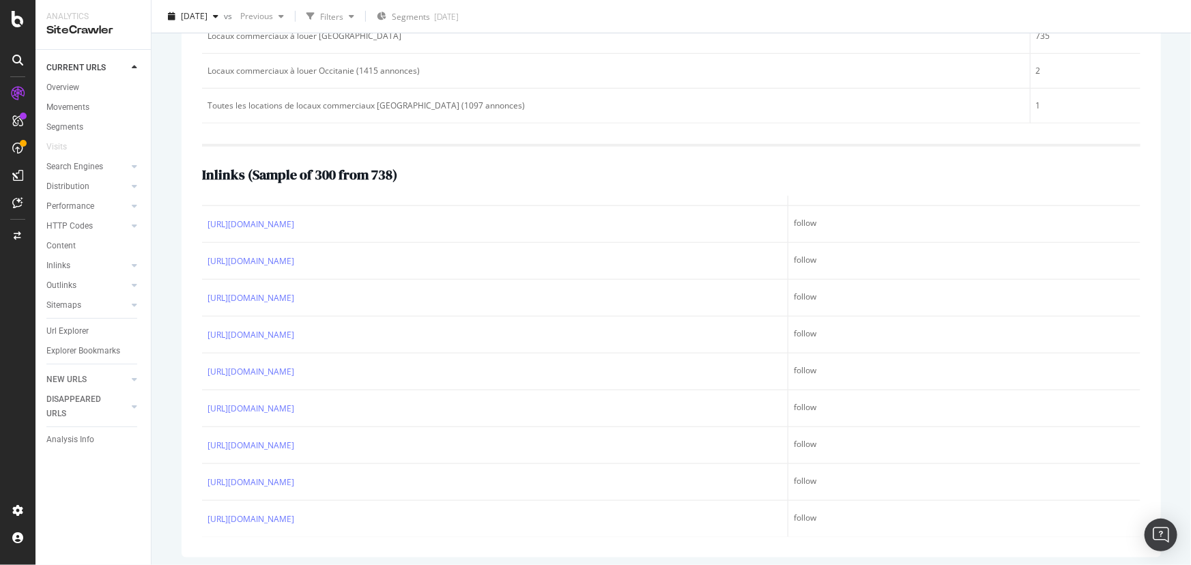
scroll to position [594, 0]
